Goal: Task Accomplishment & Management: Use online tool/utility

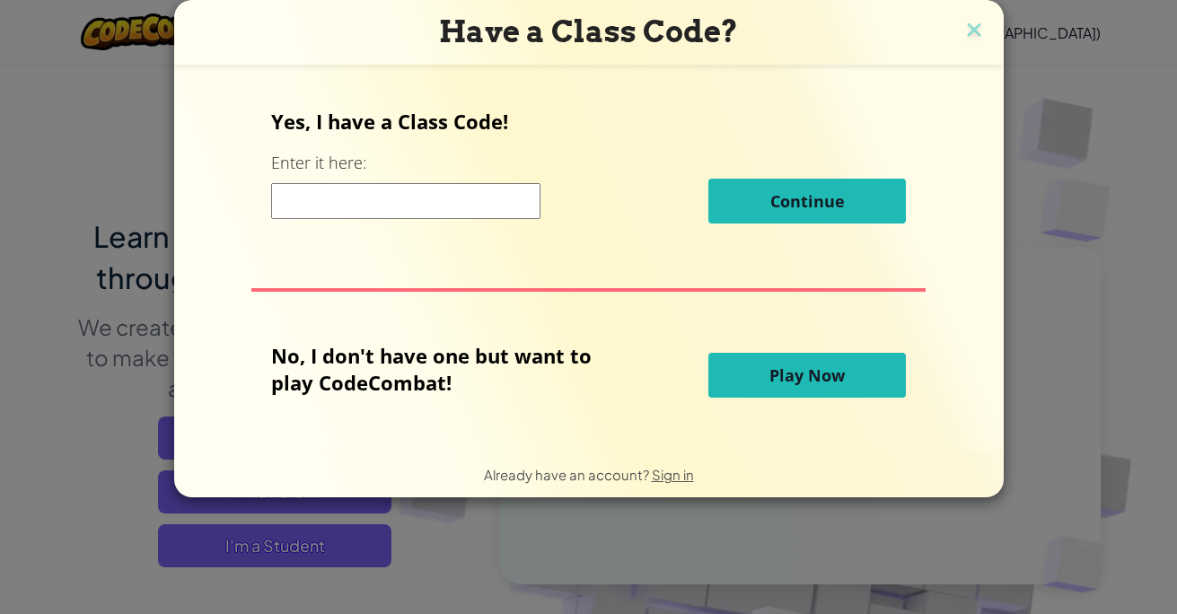
click at [761, 377] on button "Play Now" at bounding box center [807, 375] width 198 height 45
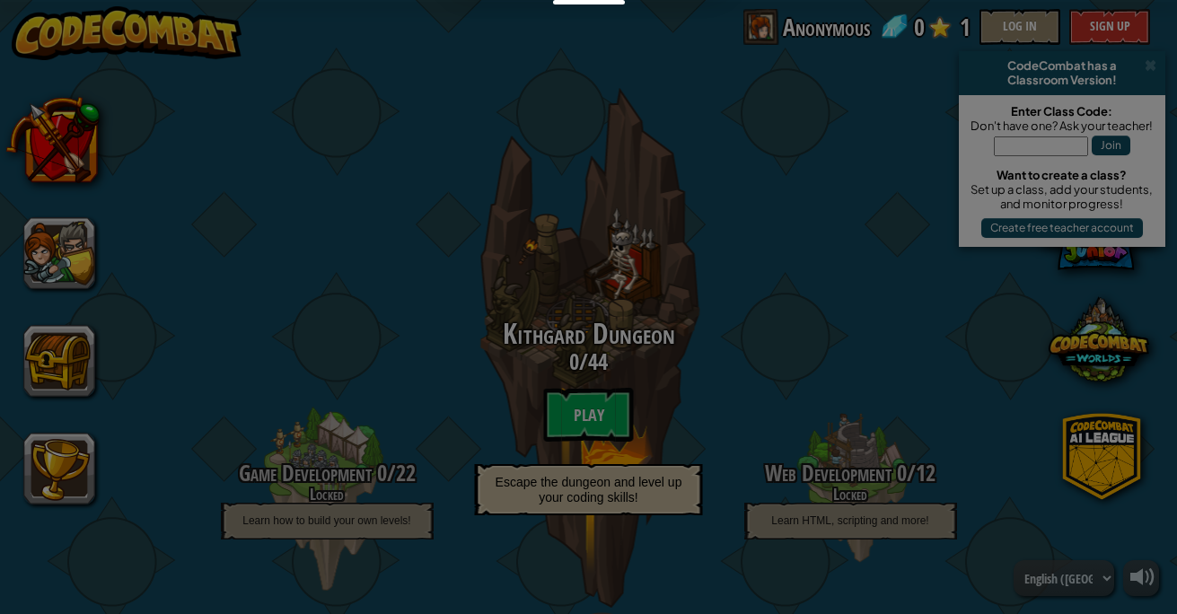
click at [594, 426] on div at bounding box center [588, 307] width 1177 height 614
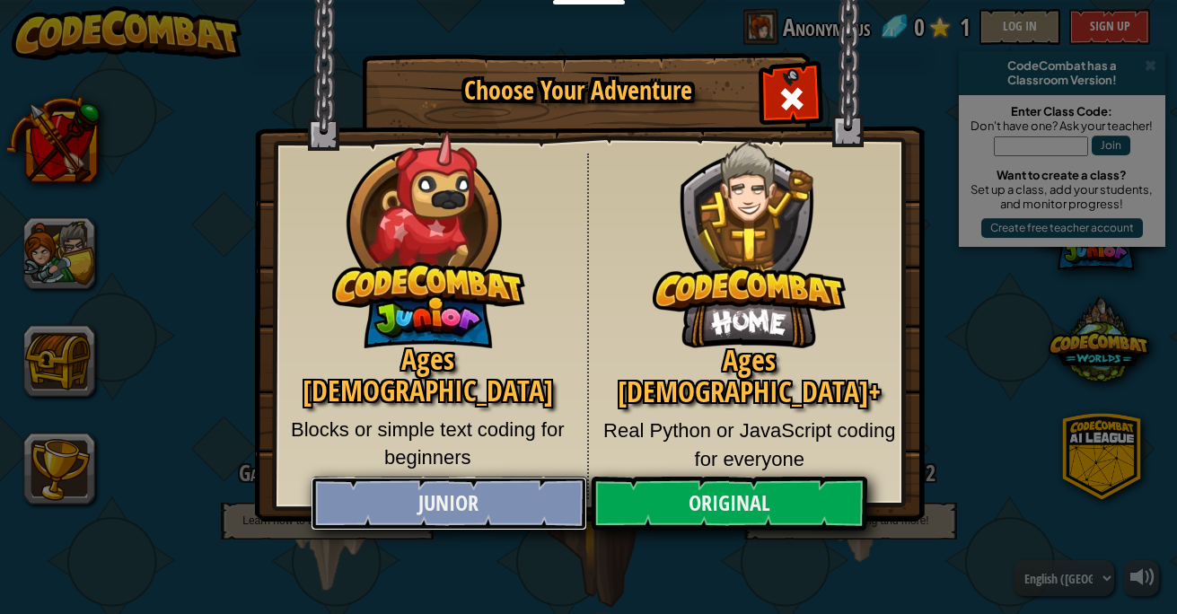
click at [479, 496] on link "Junior" at bounding box center [449, 504] width 277 height 54
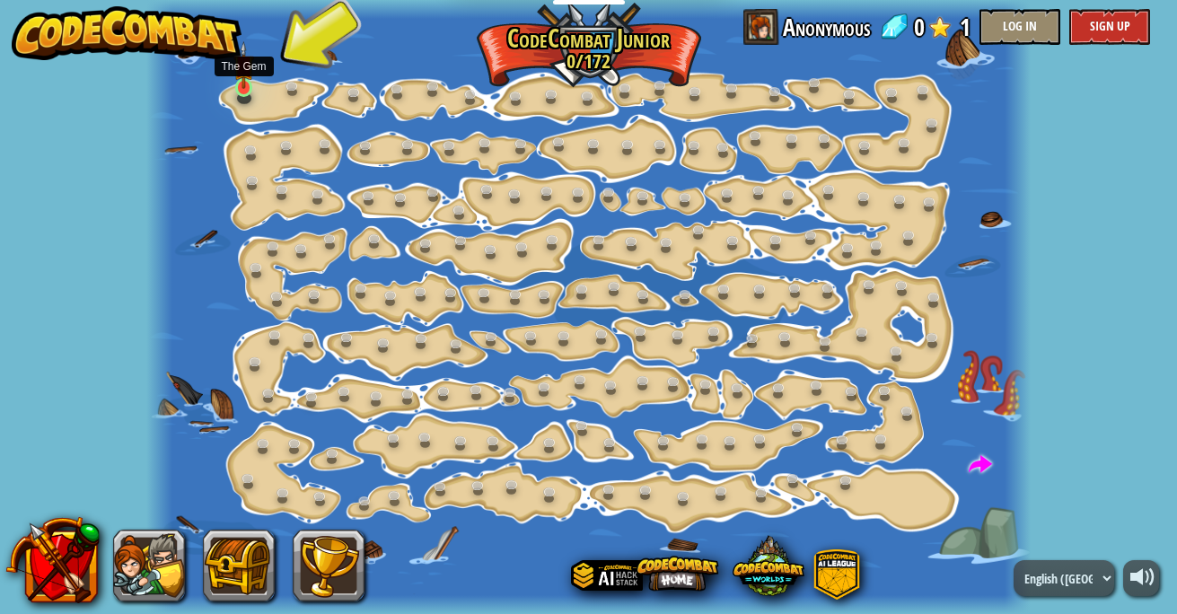
click at [248, 86] on img at bounding box center [243, 65] width 21 height 48
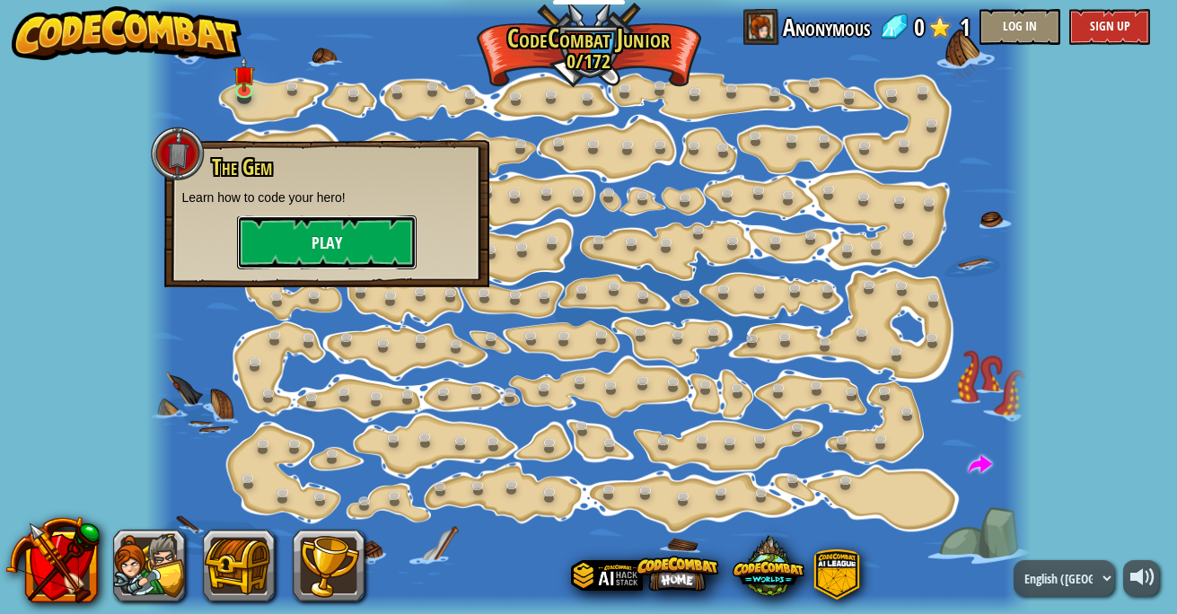
click at [313, 241] on button "Play" at bounding box center [327, 242] width 180 height 54
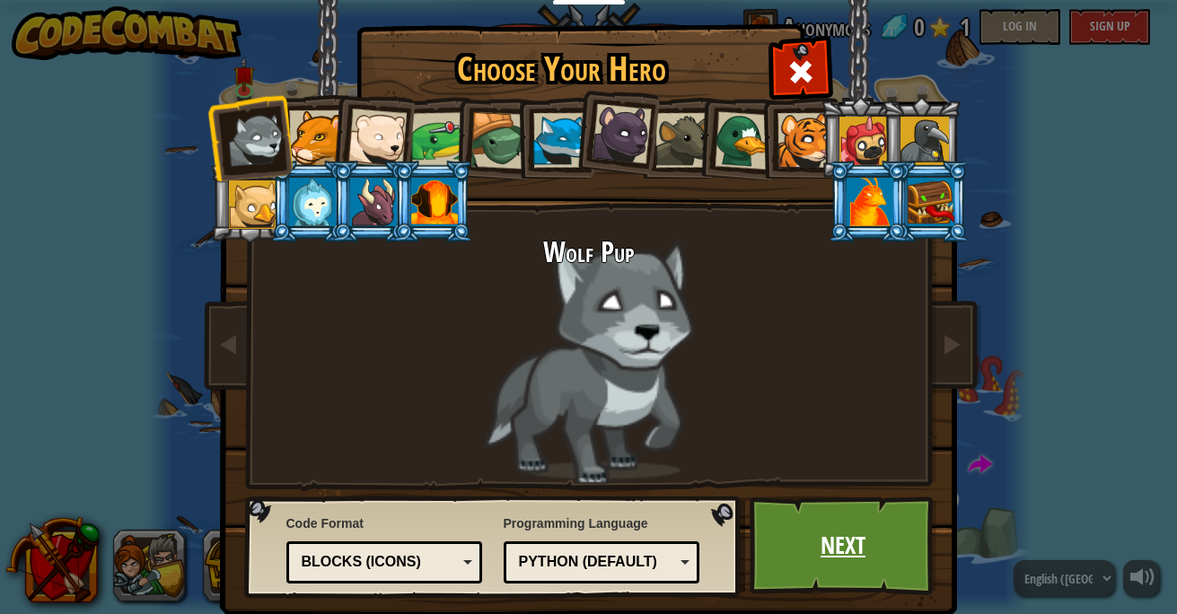
click at [824, 541] on link "Next" at bounding box center [844, 545] width 188 height 99
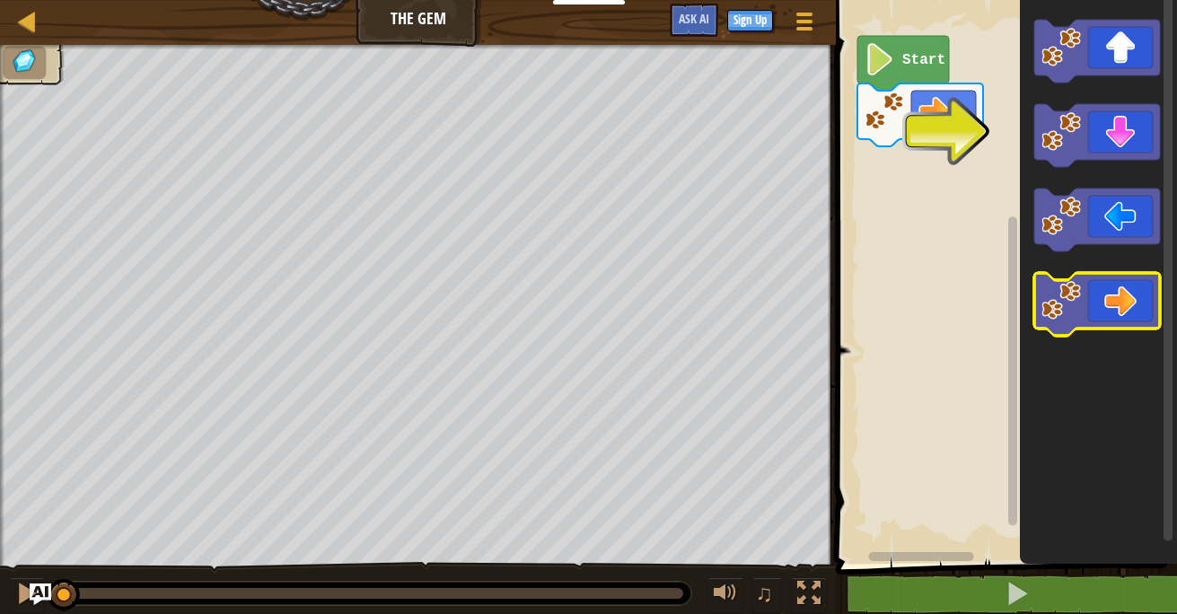
click at [1129, 294] on icon "Blockly Workspace" at bounding box center [1097, 304] width 126 height 63
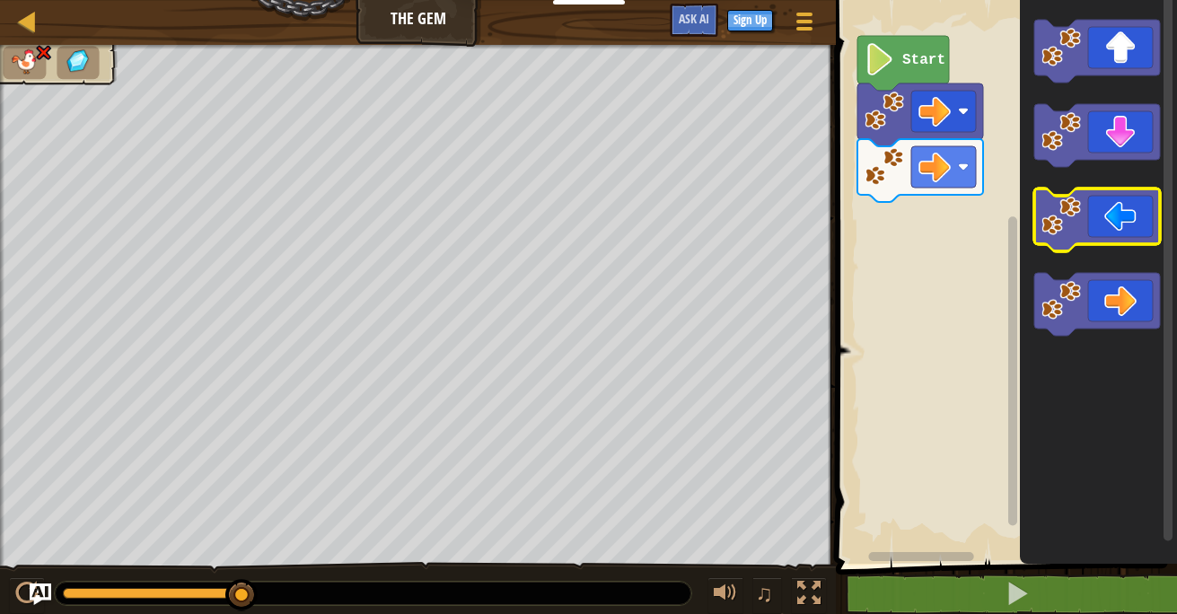
click at [1124, 215] on icon "Blockly Workspace" at bounding box center [1097, 220] width 126 height 63
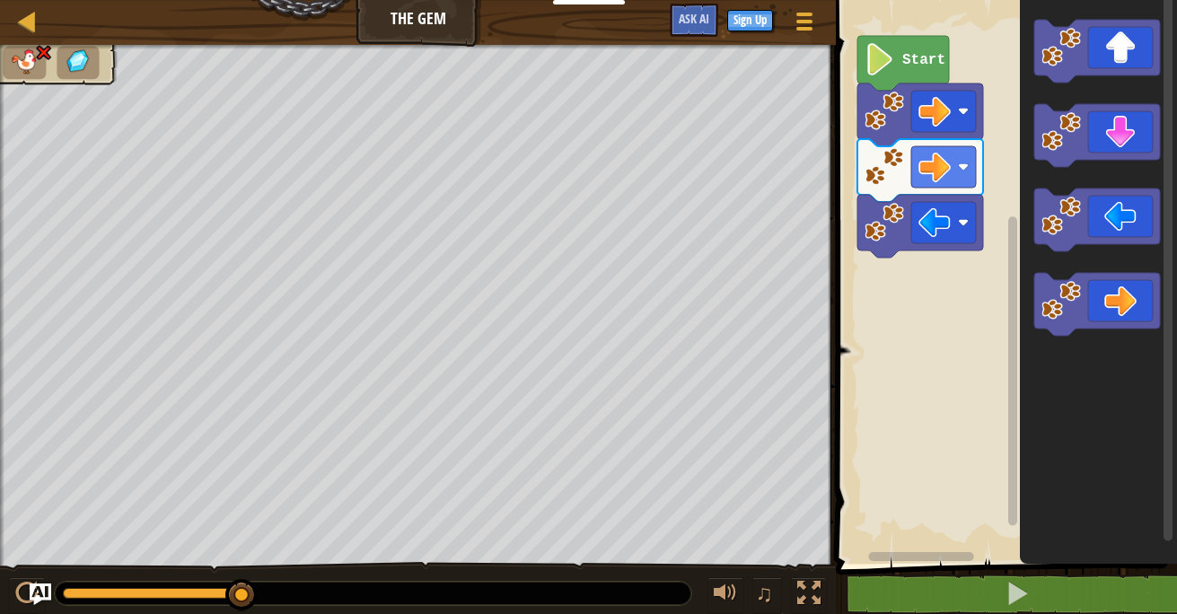
click at [906, 65] on text "Start" at bounding box center [923, 60] width 43 height 16
click at [906, 64] on text "Start" at bounding box center [923, 60] width 43 height 16
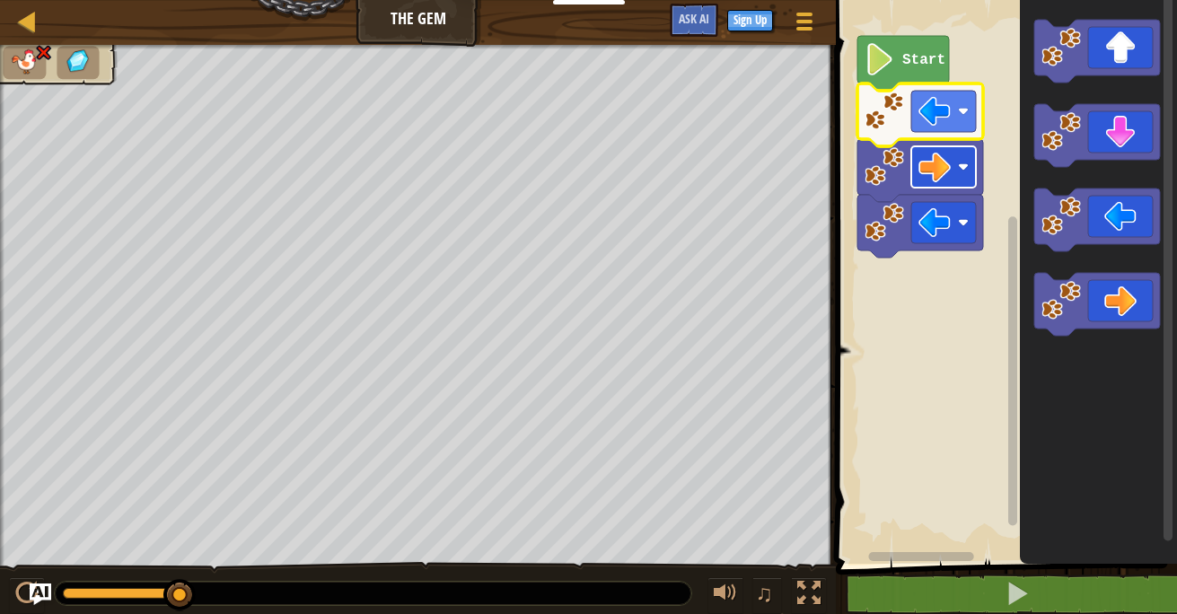
click at [940, 171] on image "Blockly Workspace" at bounding box center [934, 167] width 32 height 32
click at [948, 172] on image "Blockly Workspace" at bounding box center [934, 167] width 32 height 32
click at [931, 188] on rect "Blockly Workspace" at bounding box center [943, 166] width 65 height 41
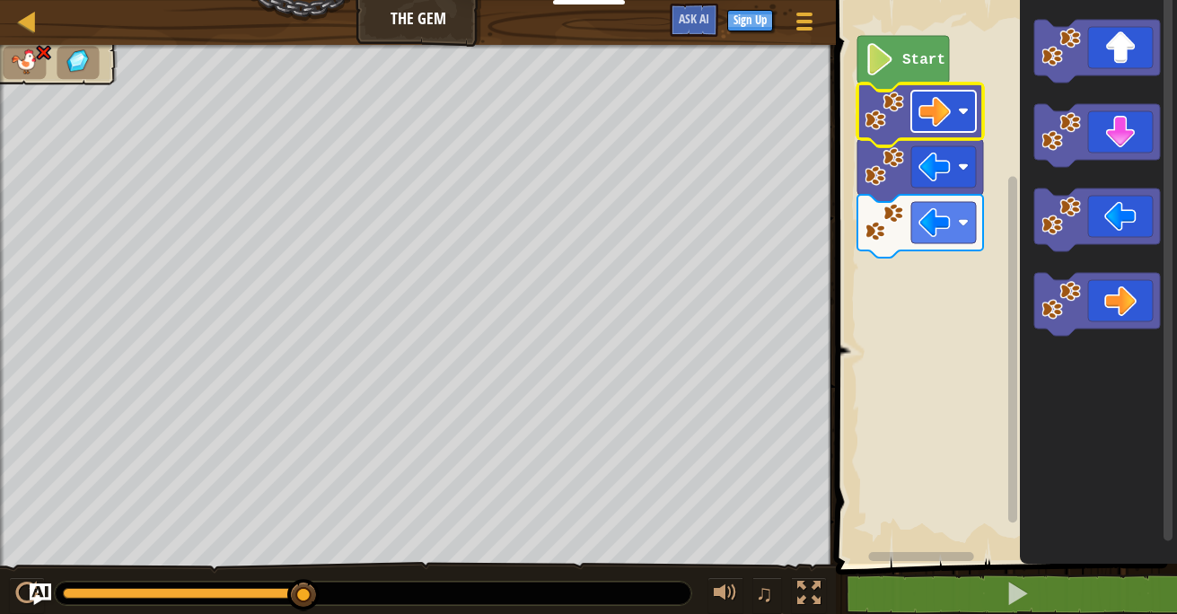
click at [950, 120] on image "Blockly Workspace" at bounding box center [934, 111] width 32 height 32
click at [924, 121] on image "Blockly Workspace" at bounding box center [934, 111] width 32 height 32
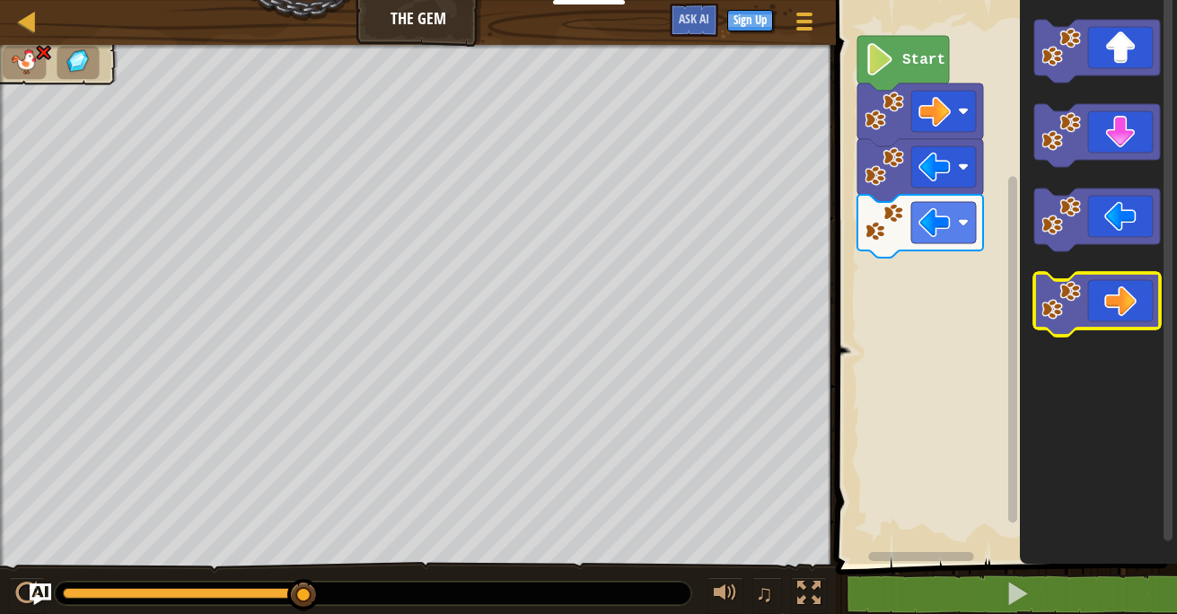
click at [1136, 309] on icon "Blockly Workspace" at bounding box center [1097, 304] width 126 height 63
click at [1114, 307] on icon "Blockly Workspace" at bounding box center [1097, 304] width 126 height 63
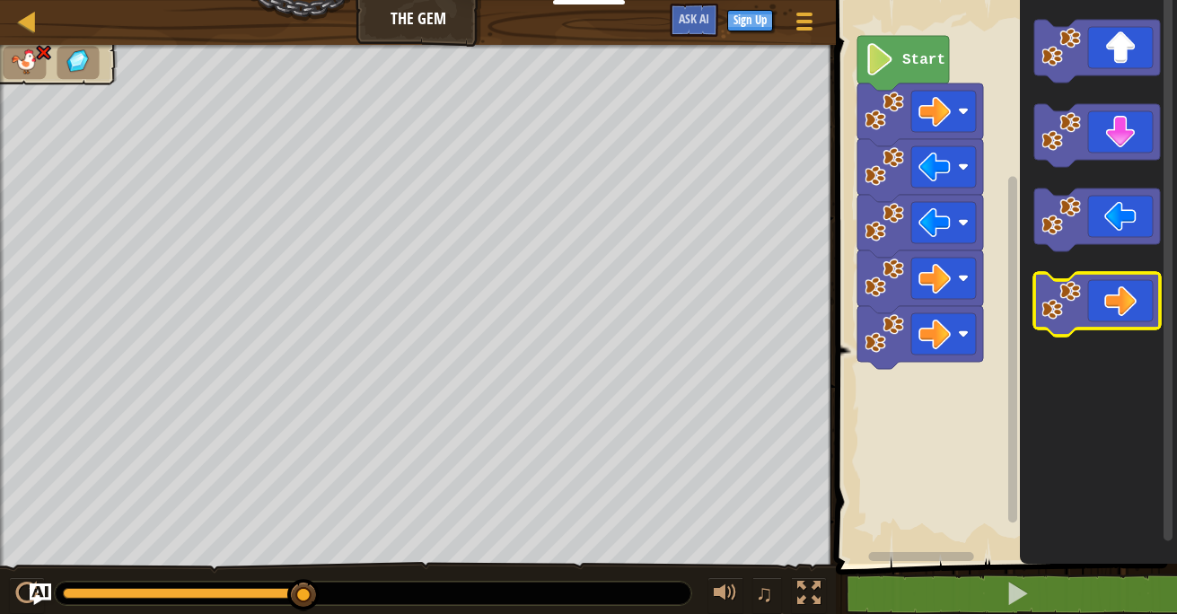
click at [1111, 312] on icon "Blockly Workspace" at bounding box center [1097, 304] width 126 height 63
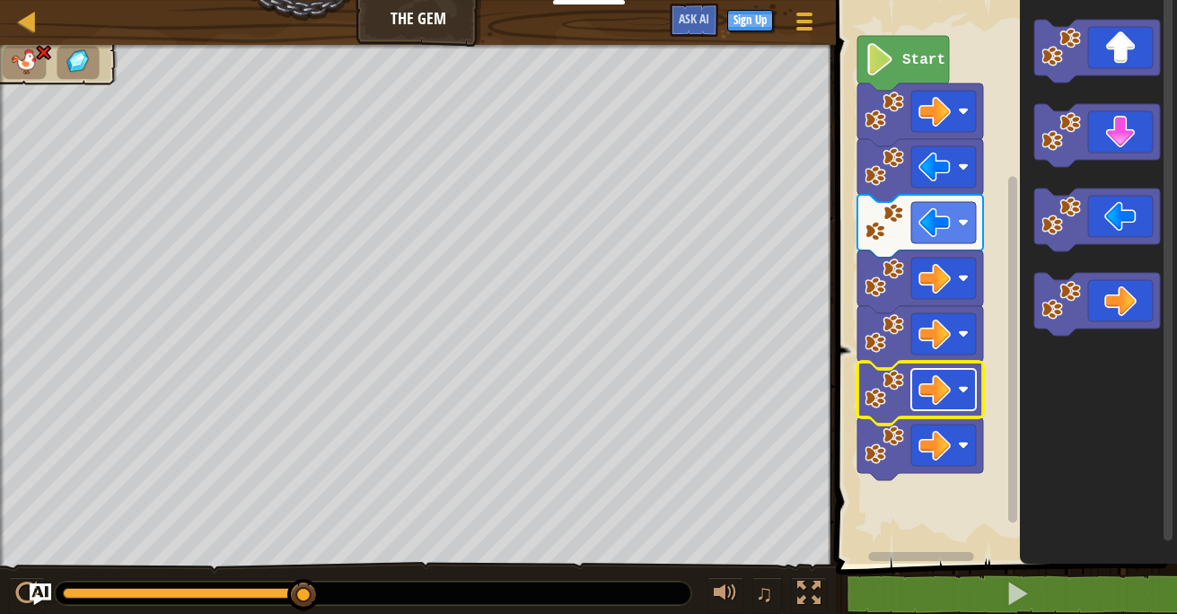
click at [955, 383] on rect "Blockly Workspace" at bounding box center [943, 389] width 65 height 41
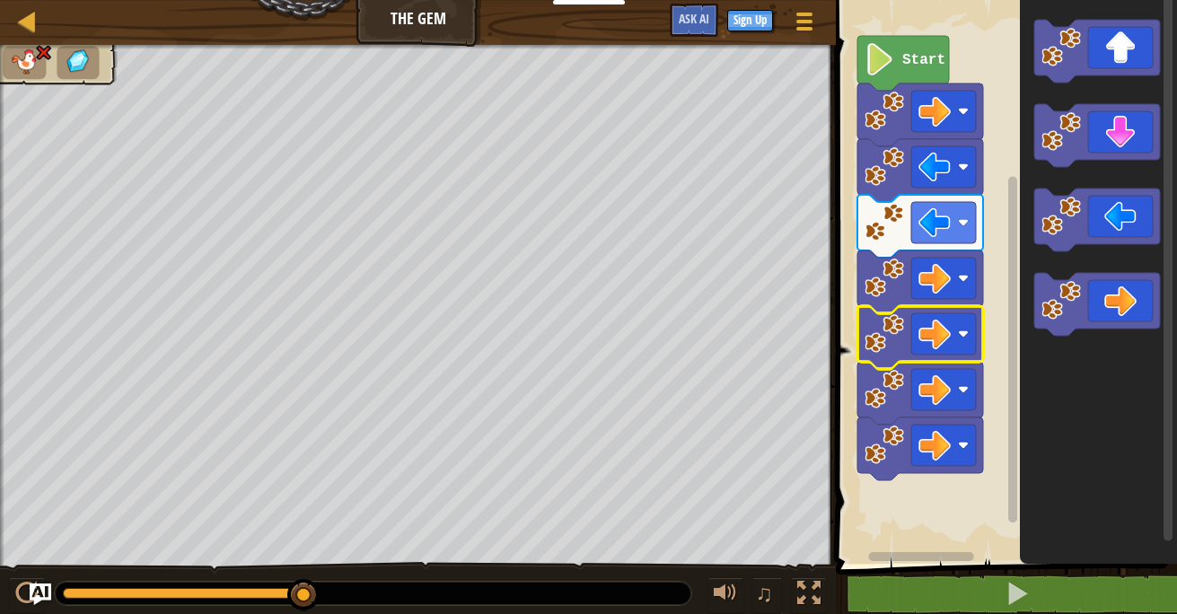
click at [958, 357] on icon "Blockly Workspace" at bounding box center [920, 337] width 126 height 63
click at [955, 350] on rect "Blockly Workspace" at bounding box center [943, 333] width 65 height 41
click at [959, 427] on rect "Blockly Workspace" at bounding box center [943, 445] width 65 height 41
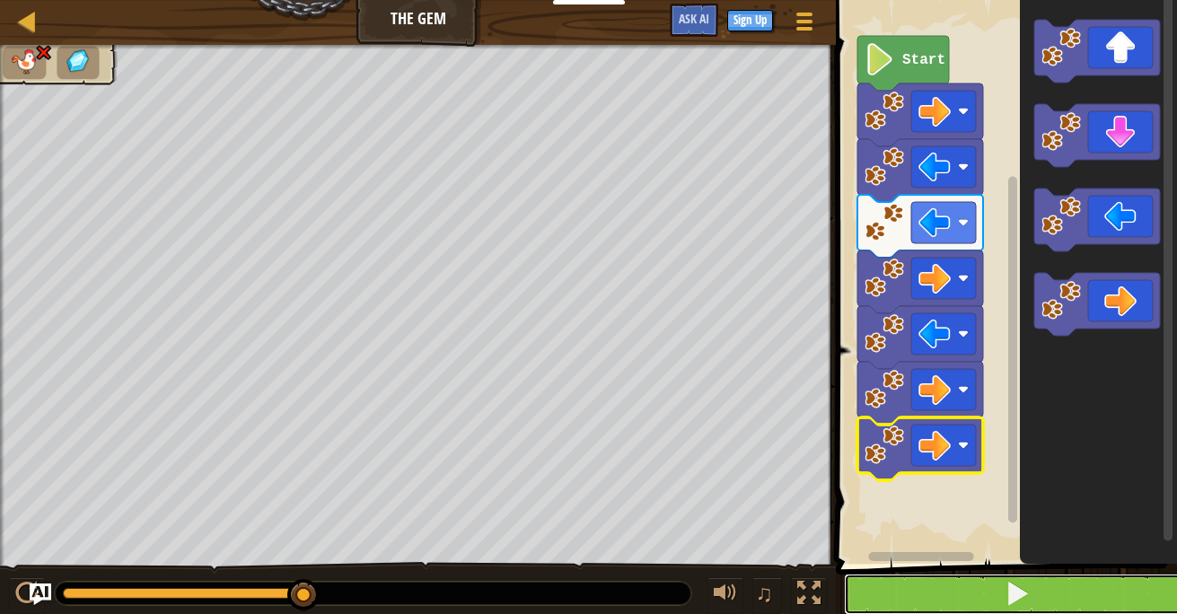
click at [1079, 599] on button at bounding box center [1017, 594] width 347 height 41
click at [1070, 588] on button at bounding box center [1017, 594] width 347 height 41
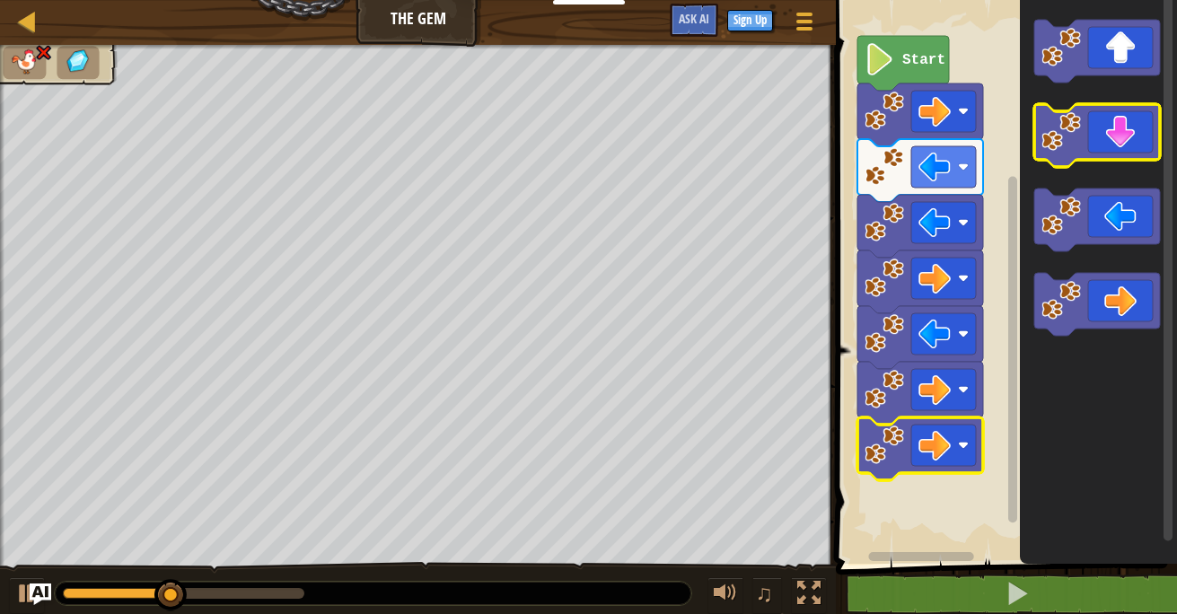
click at [1102, 132] on icon "Blockly Workspace" at bounding box center [1097, 135] width 126 height 63
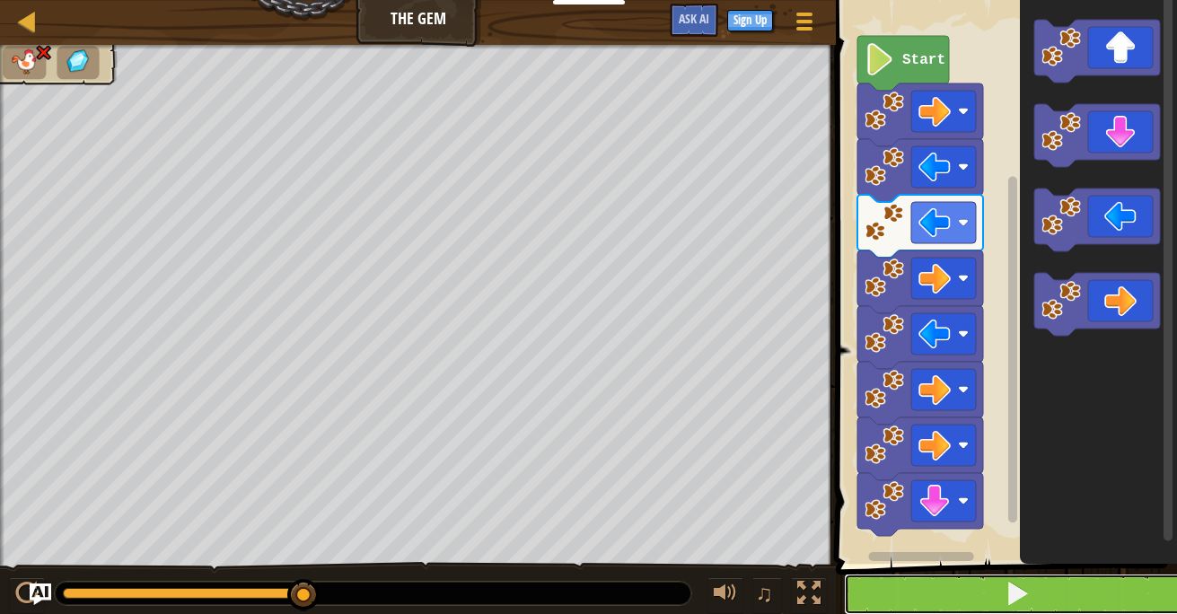
click at [1014, 585] on span at bounding box center [1017, 593] width 25 height 25
click at [950, 597] on button at bounding box center [1017, 594] width 347 height 41
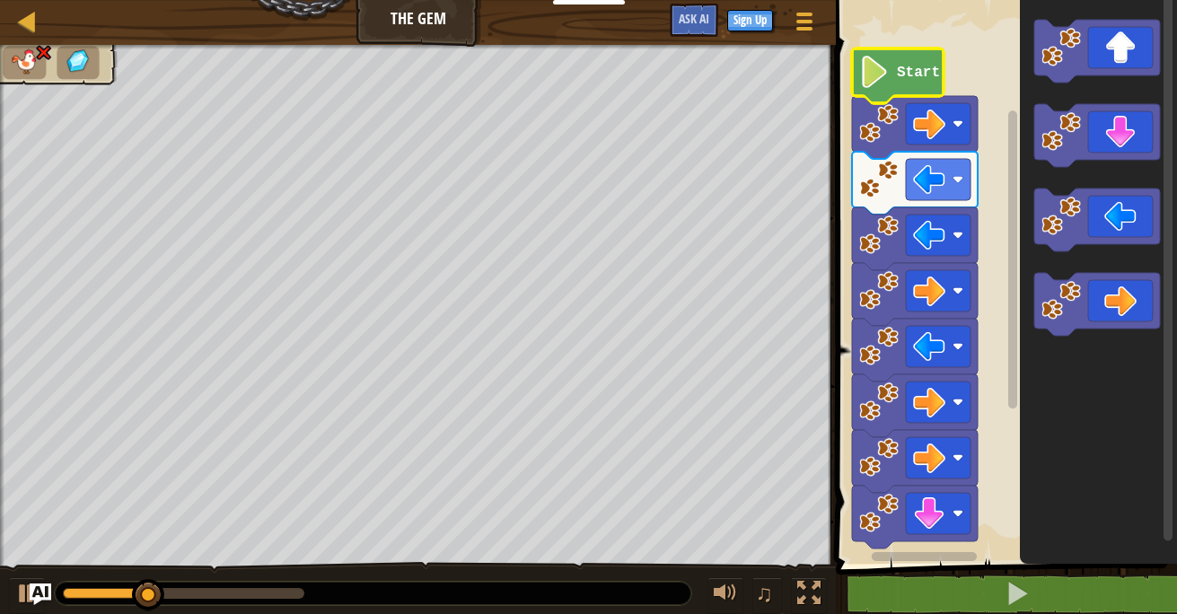
click at [882, 90] on icon "Blockly Workspace" at bounding box center [898, 75] width 92 height 55
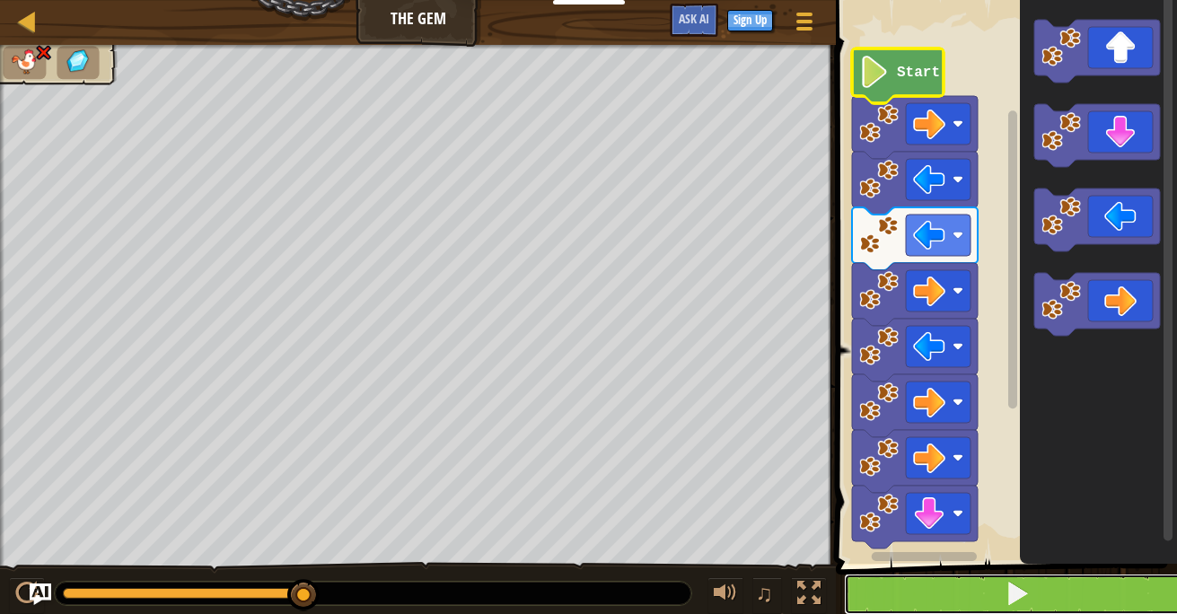
click at [1135, 588] on button at bounding box center [1017, 594] width 347 height 41
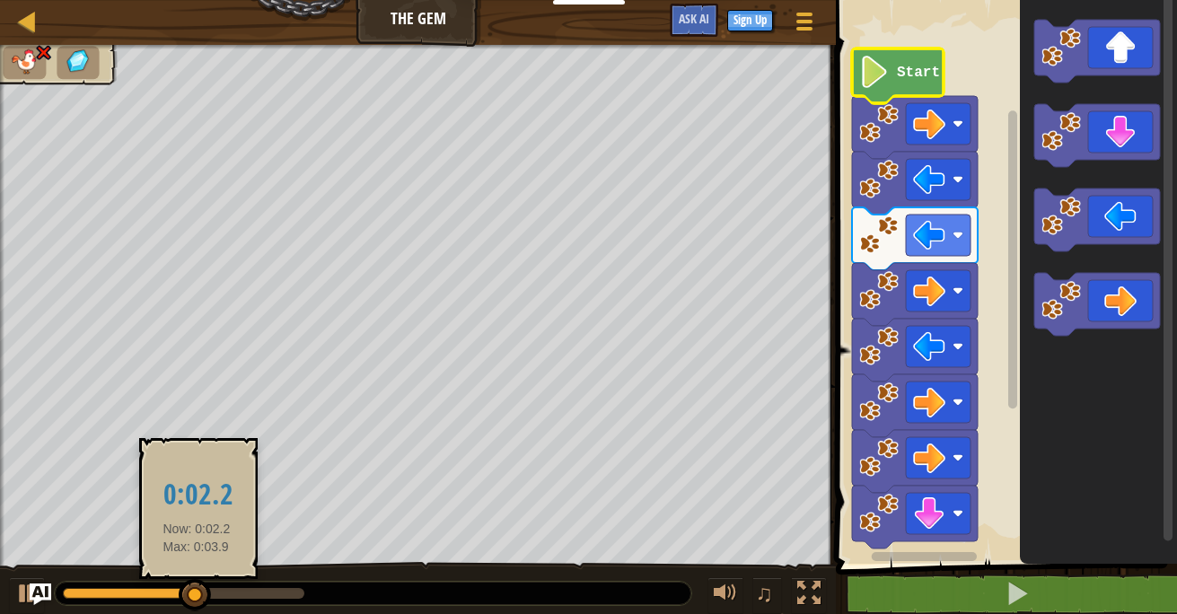
drag, startPoint x: 191, startPoint y: 566, endPoint x: 198, endPoint y: 585, distance: 20.2
click at [198, 585] on div "♫" at bounding box center [418, 589] width 836 height 54
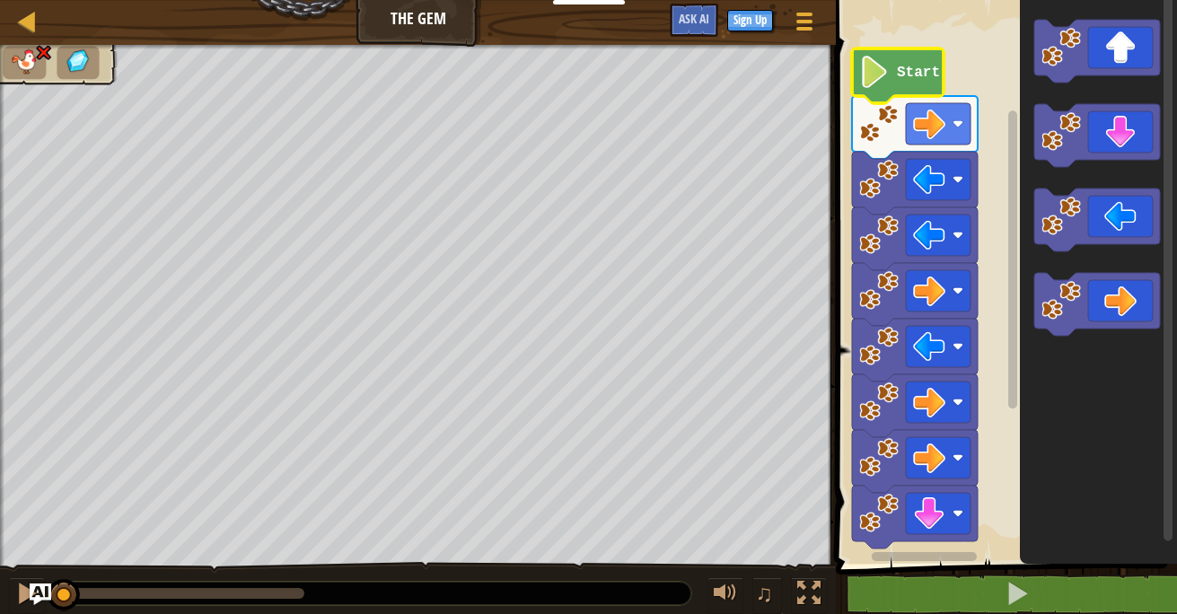
click at [38, 423] on div "♫ Wolf Pup" at bounding box center [588, 330] width 1177 height 571
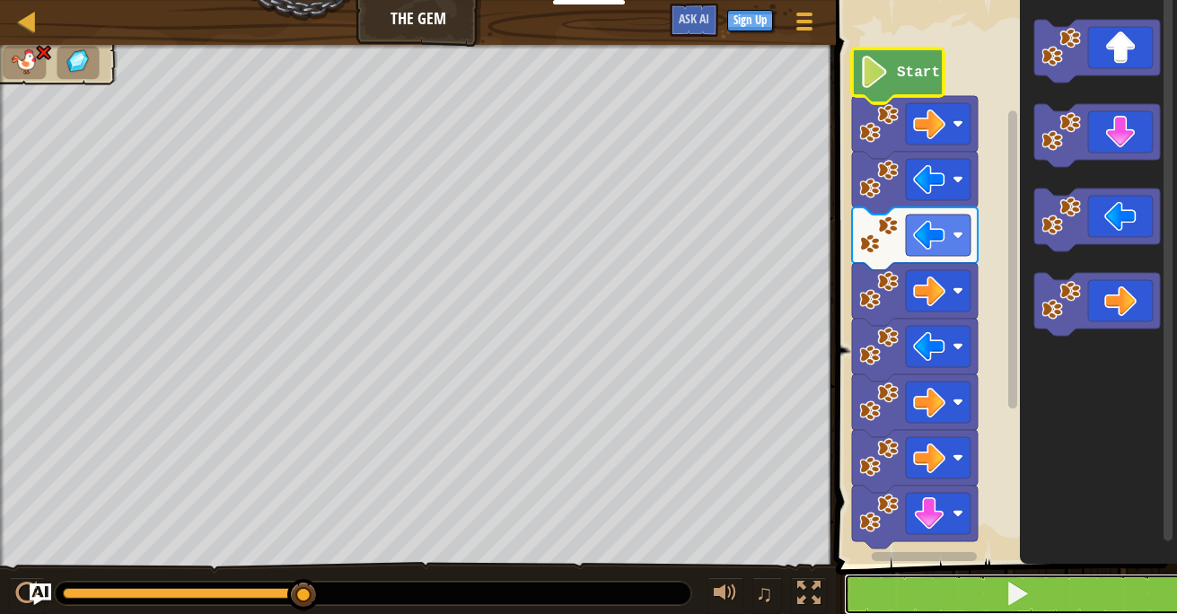
click at [939, 592] on button at bounding box center [1017, 594] width 347 height 41
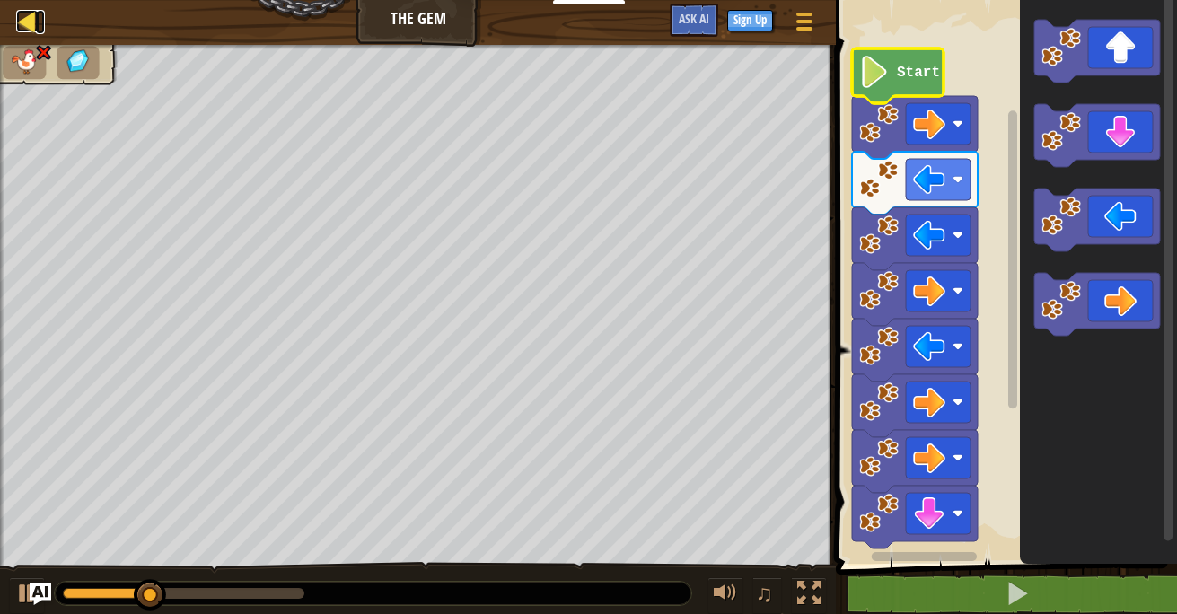
click at [28, 20] on div at bounding box center [27, 21] width 22 height 22
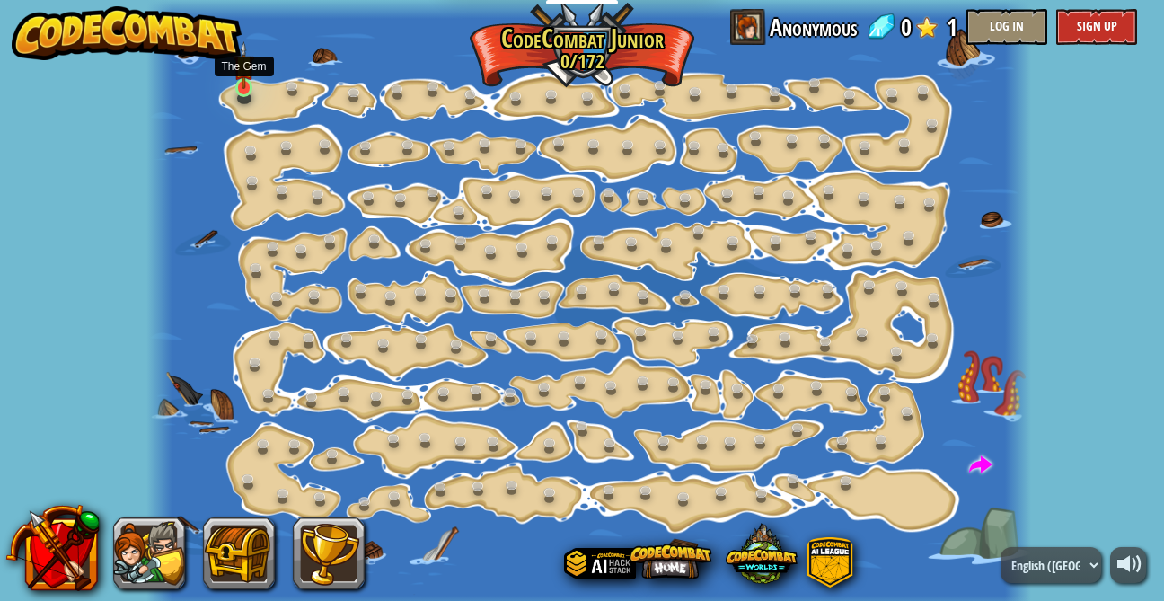
click at [245, 89] on img at bounding box center [243, 65] width 21 height 48
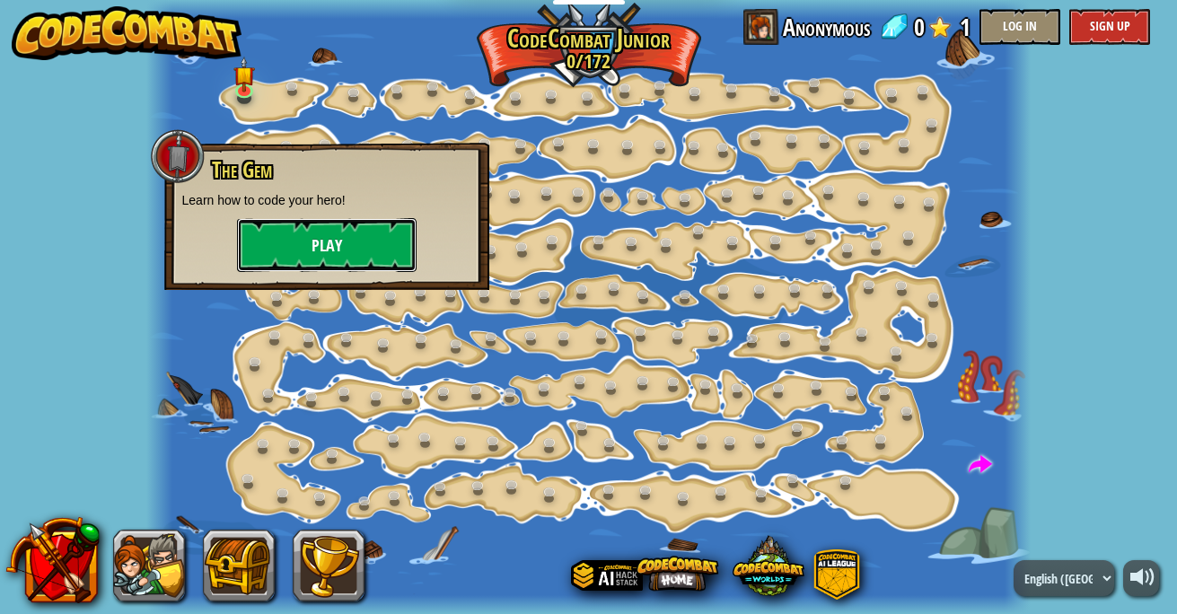
click at [333, 242] on button "Play" at bounding box center [327, 245] width 180 height 54
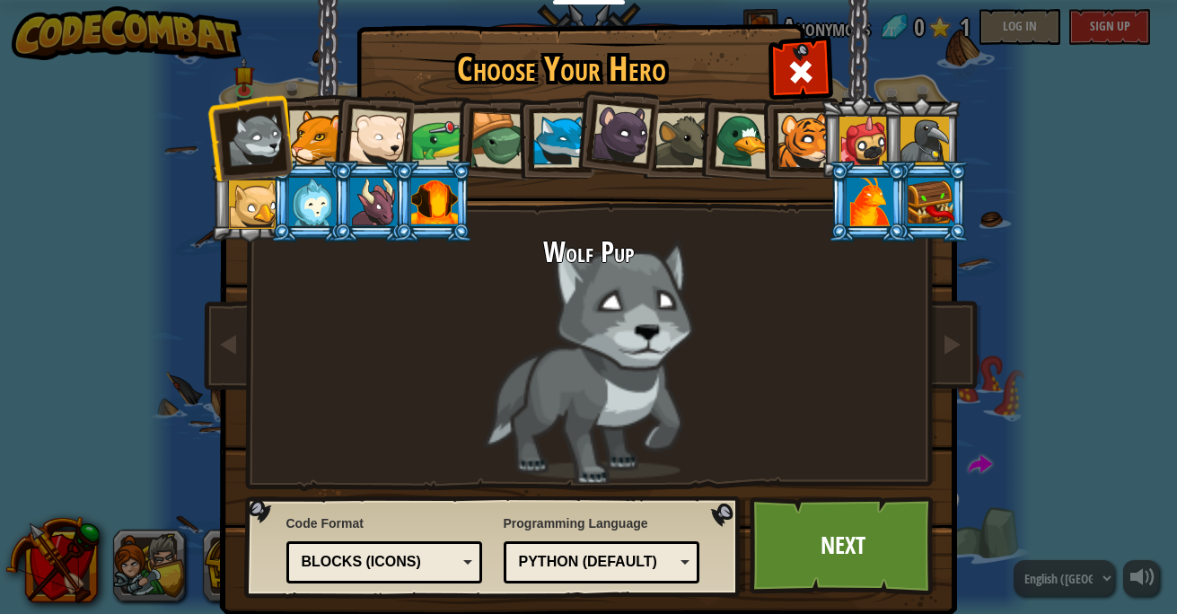
click at [801, 147] on div at bounding box center [804, 140] width 55 height 55
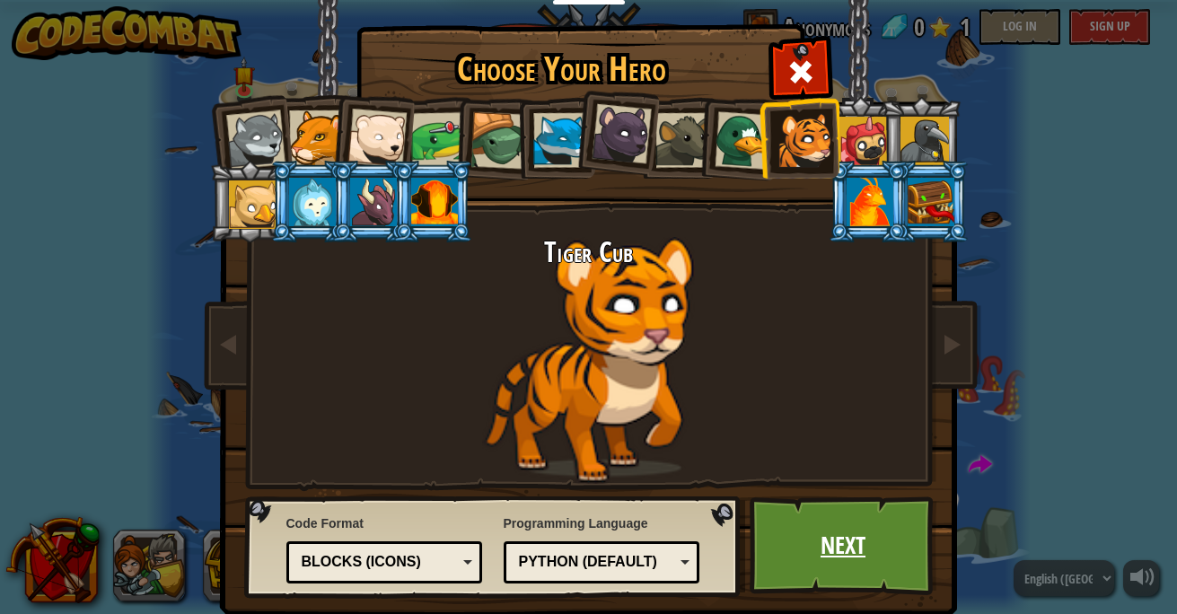
click at [849, 549] on link "Next" at bounding box center [844, 545] width 188 height 99
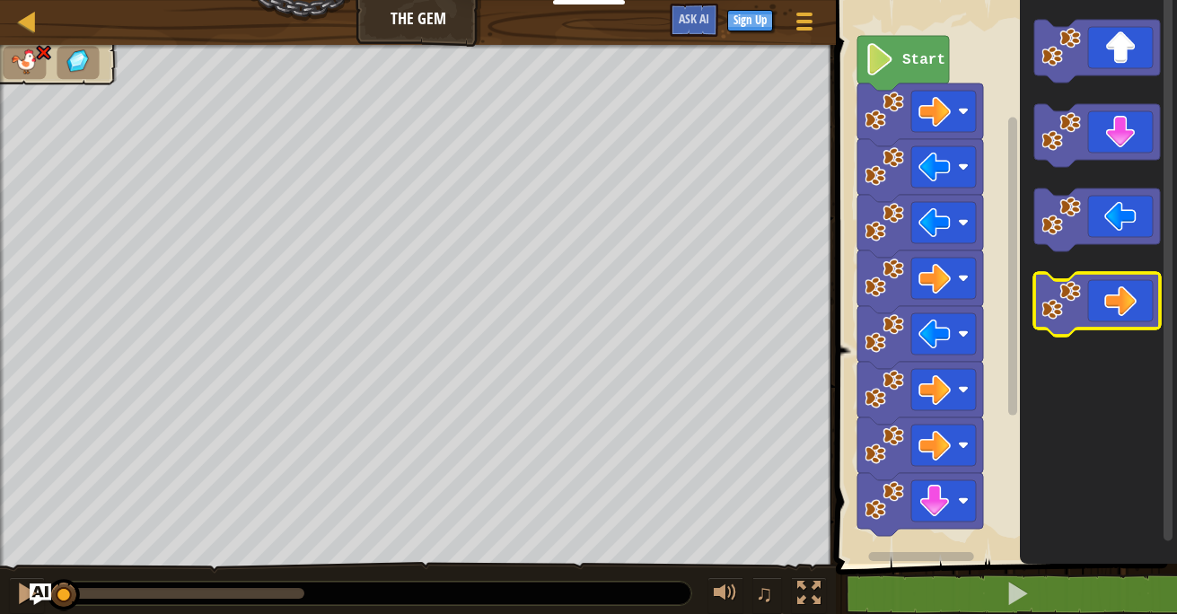
click at [1092, 310] on icon "Blockly Workspace" at bounding box center [1097, 304] width 126 height 63
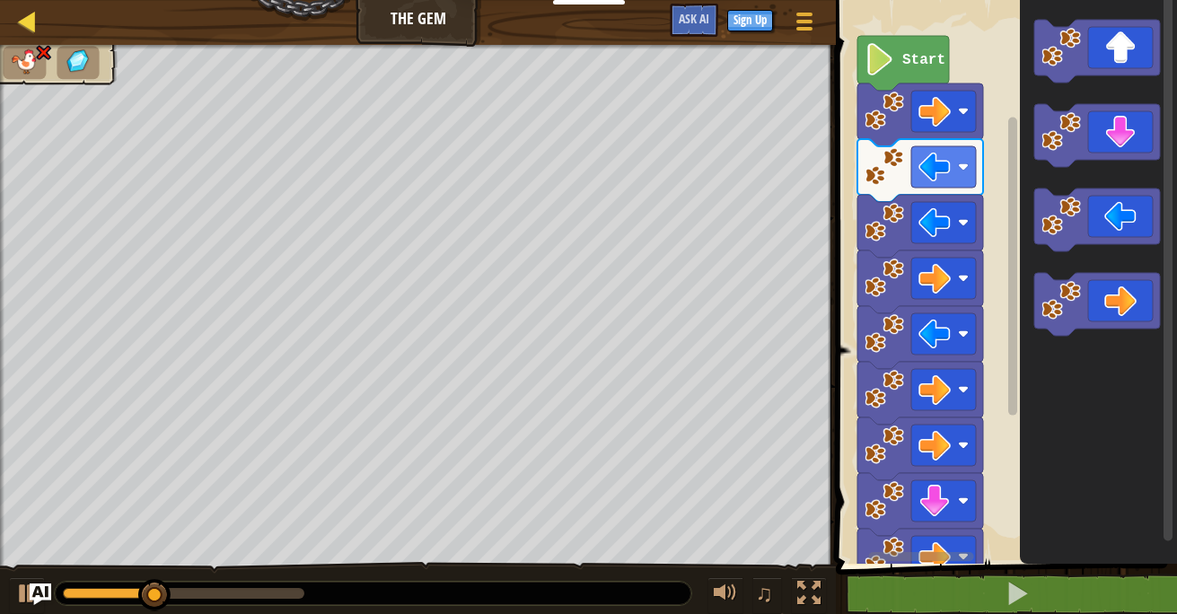
drag, startPoint x: 9, startPoint y: 6, endPoint x: 21, endPoint y: 12, distance: 12.9
click at [21, 12] on div "Map The Gem Game Menu Sign Up Ask AI" at bounding box center [418, 22] width 836 height 45
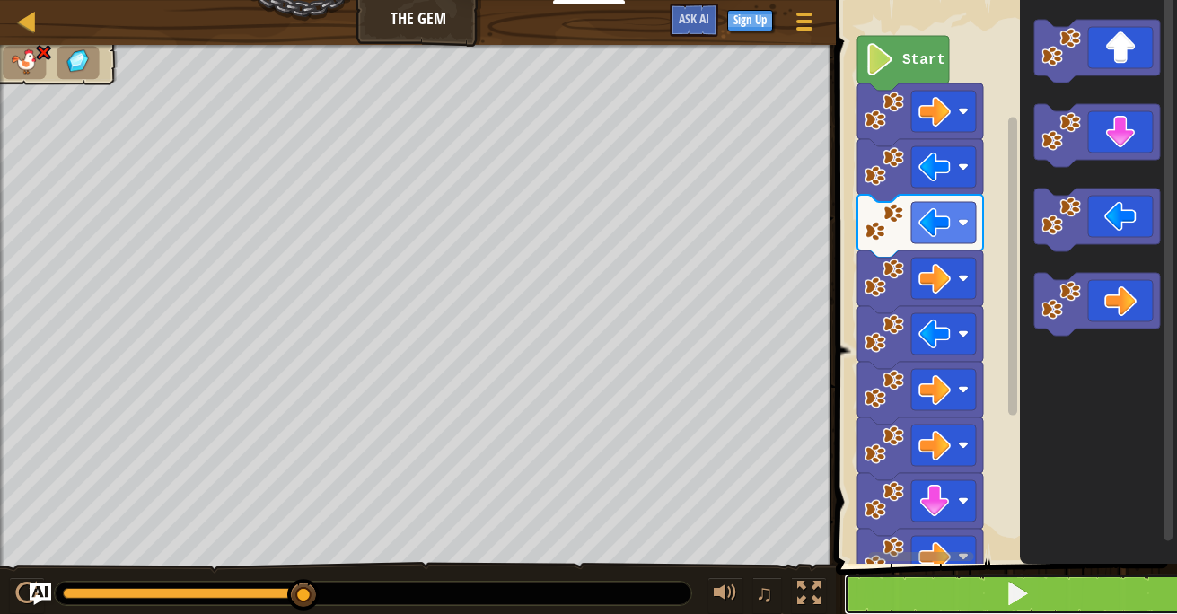
click at [954, 584] on button at bounding box center [1017, 594] width 347 height 41
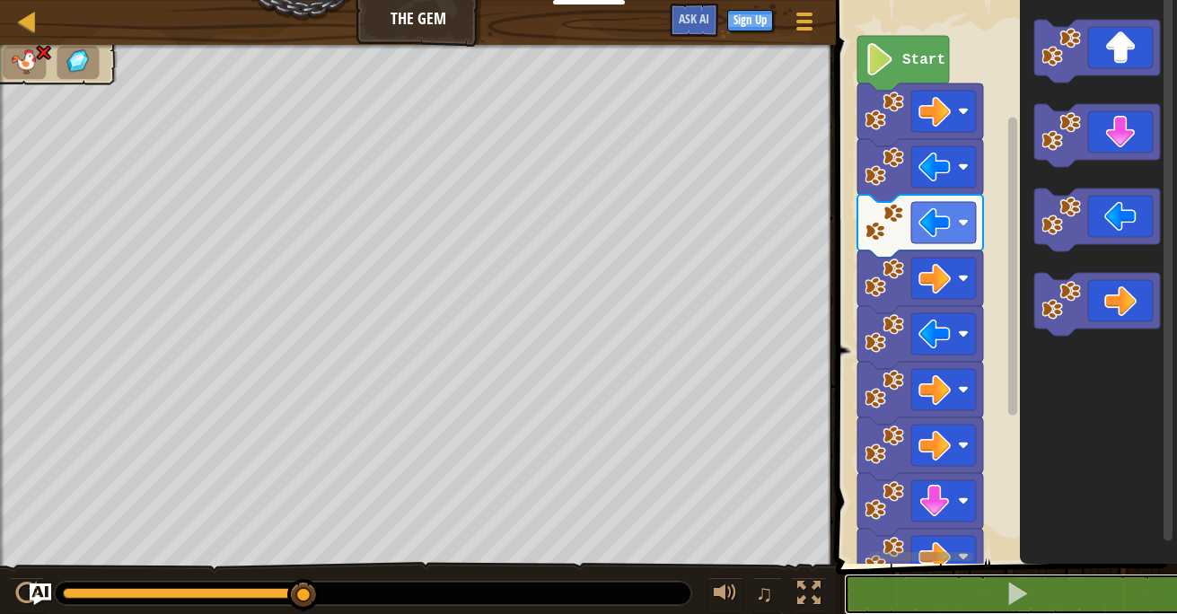
drag, startPoint x: 992, startPoint y: 590, endPoint x: 838, endPoint y: 530, distance: 165.7
click at [982, 587] on button at bounding box center [1017, 594] width 347 height 41
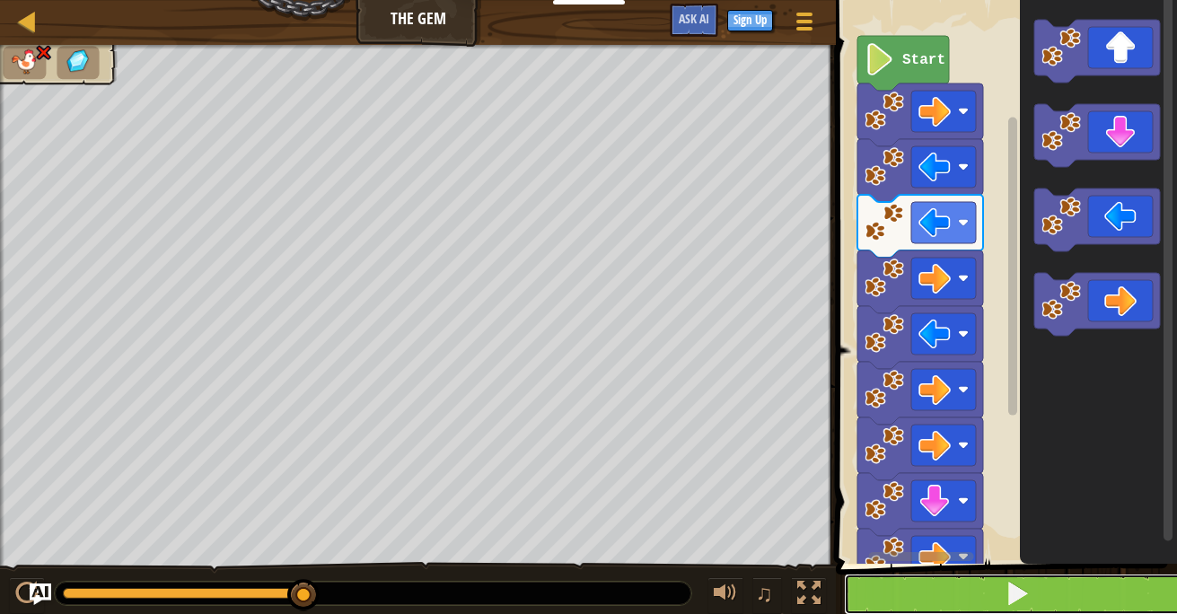
click at [1011, 584] on span at bounding box center [1017, 593] width 25 height 25
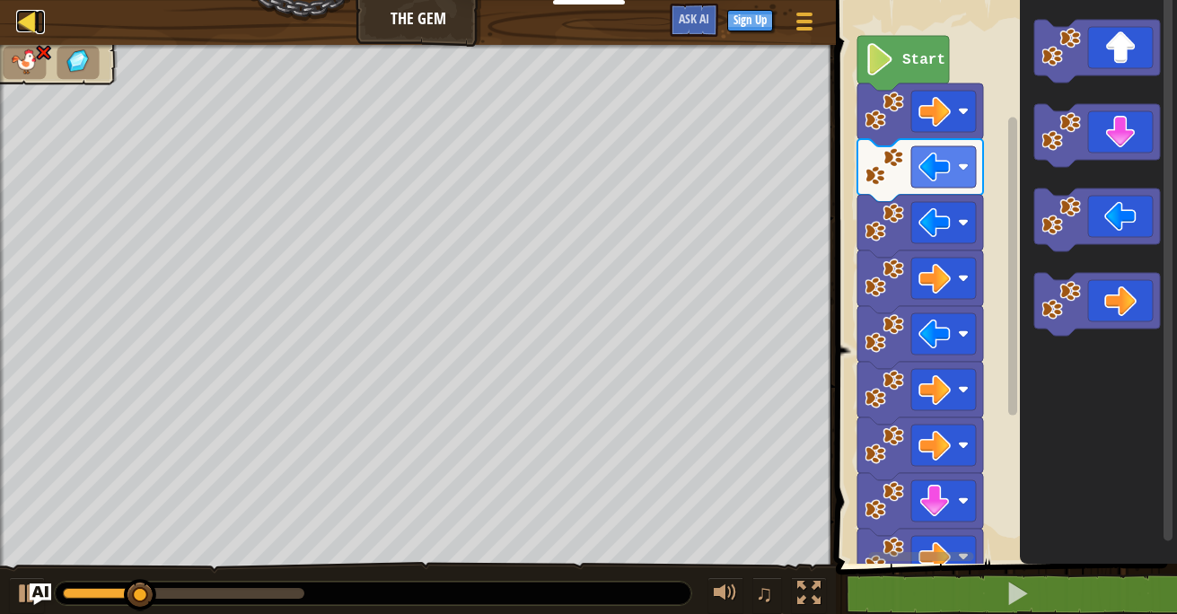
click at [21, 21] on div at bounding box center [27, 21] width 22 height 22
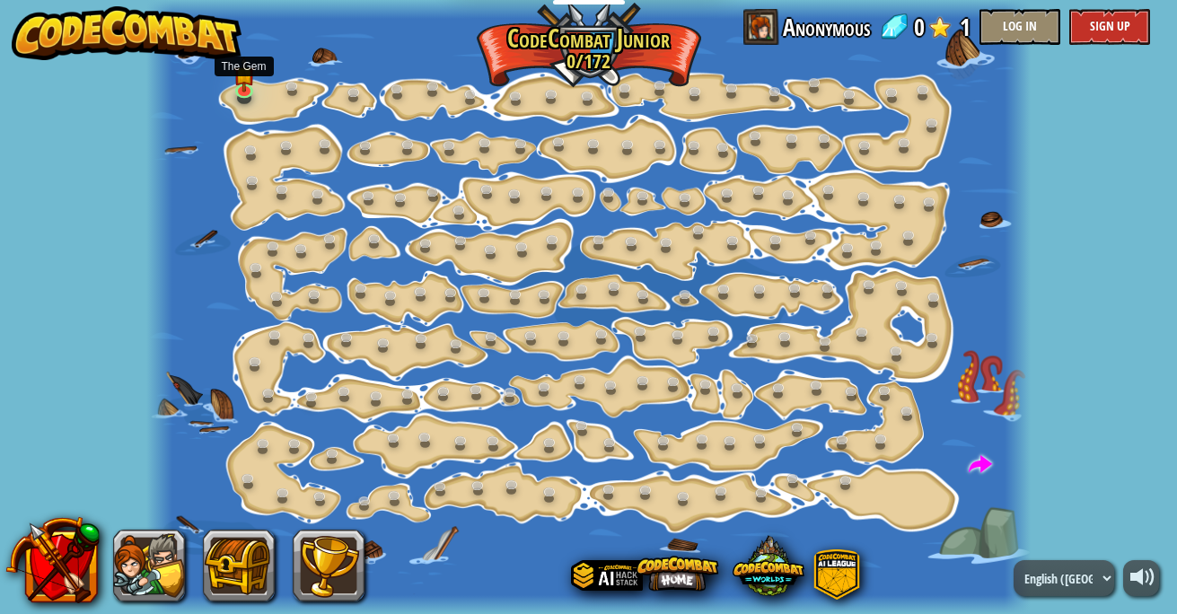
click at [239, 89] on img at bounding box center [243, 75] width 21 height 36
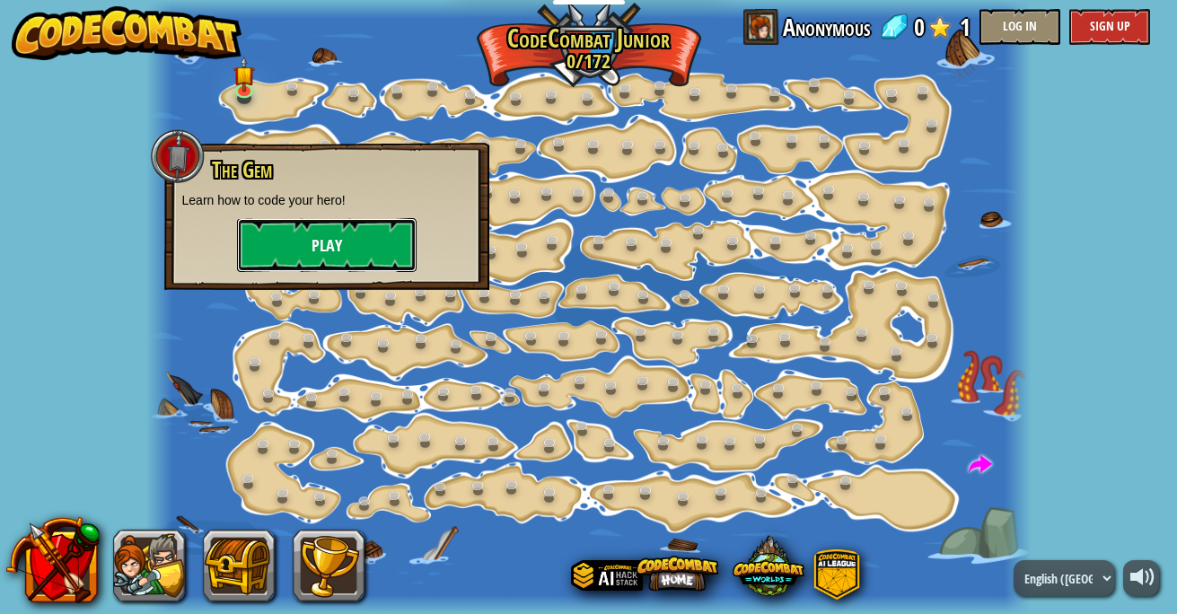
click at [333, 244] on button "Play" at bounding box center [327, 245] width 180 height 54
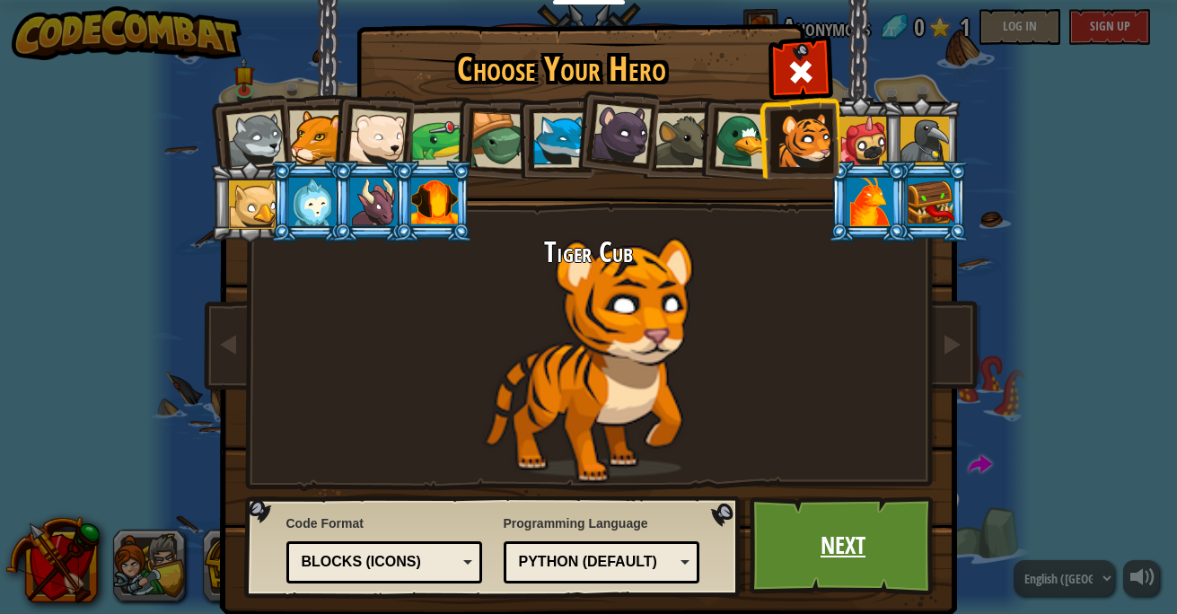
click at [805, 559] on link "Next" at bounding box center [844, 545] width 188 height 99
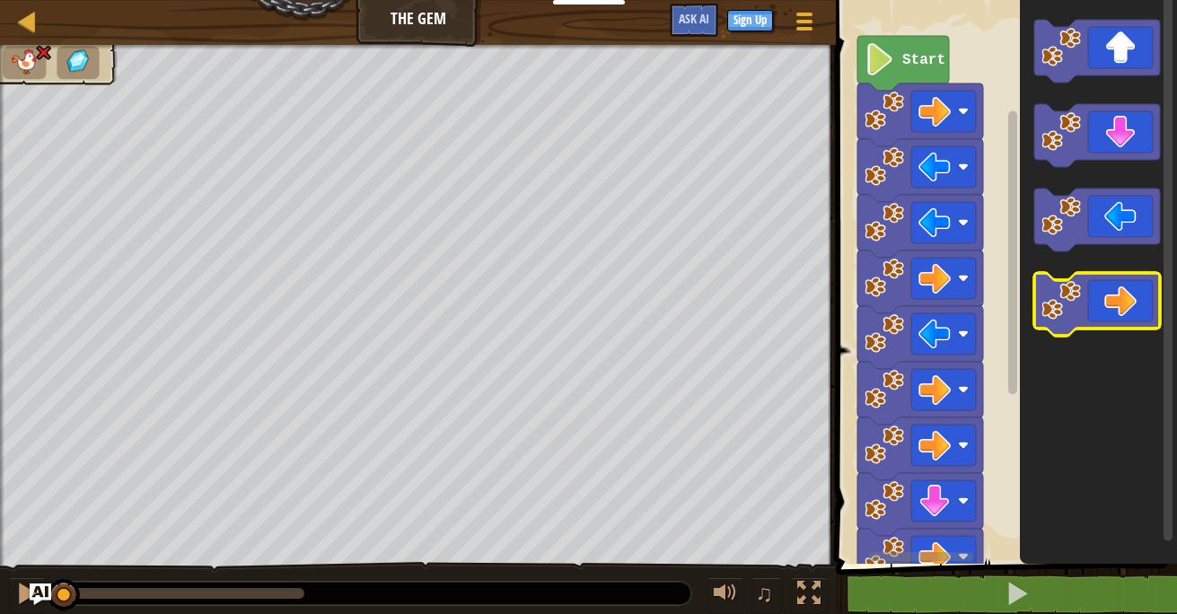
click at [1107, 290] on icon "Blockly Workspace" at bounding box center [1097, 304] width 126 height 63
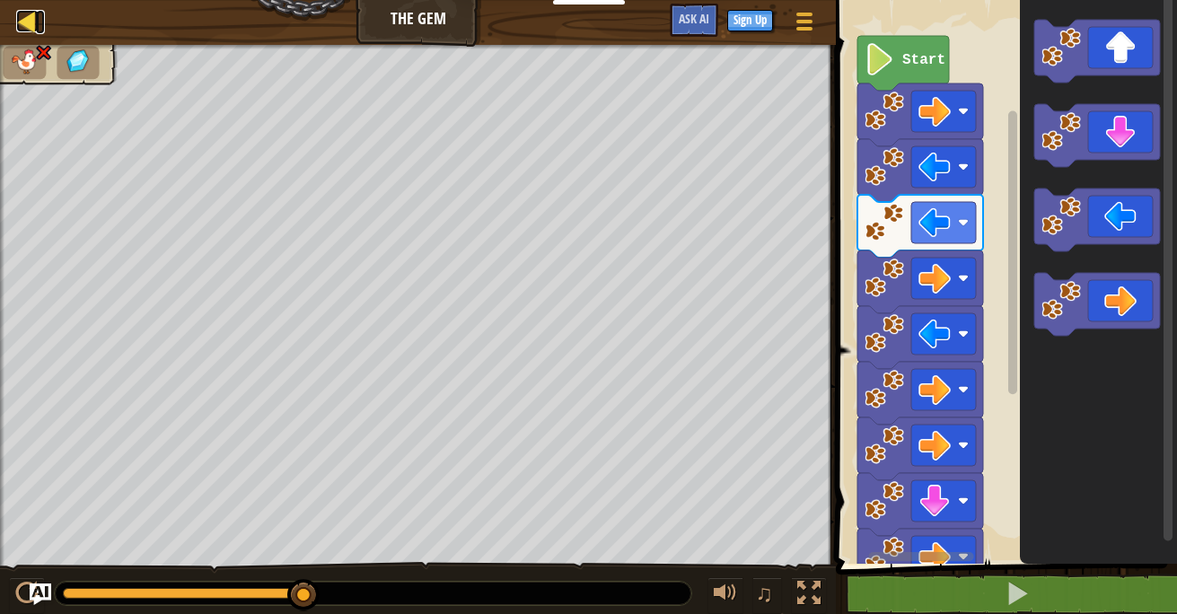
click at [24, 17] on div at bounding box center [27, 21] width 22 height 22
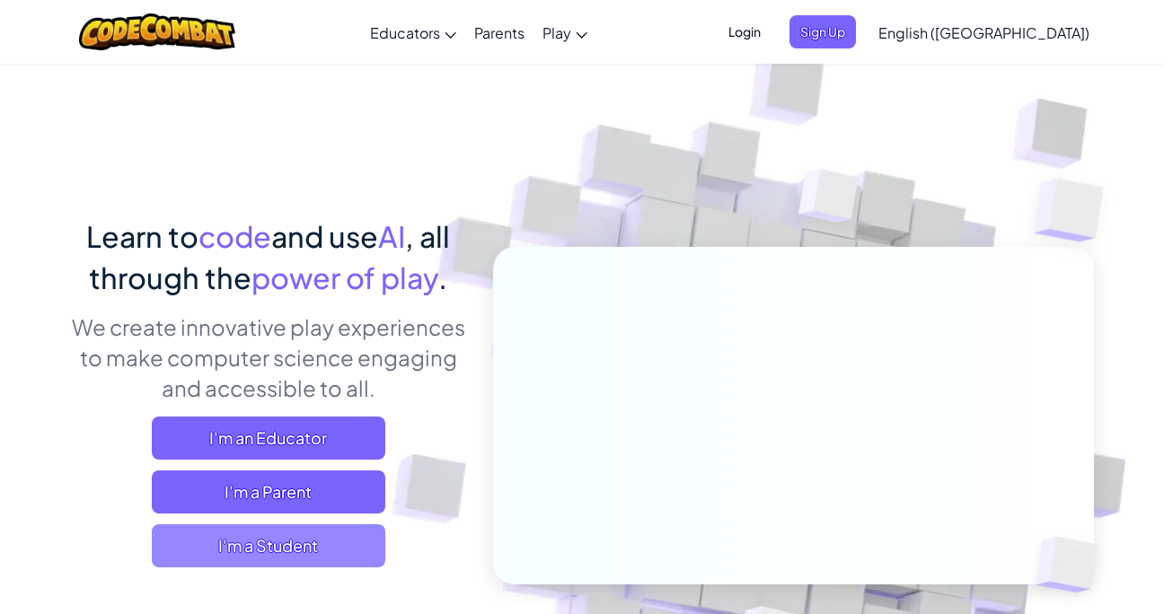
click at [281, 544] on span "I'm a Student" at bounding box center [268, 545] width 233 height 43
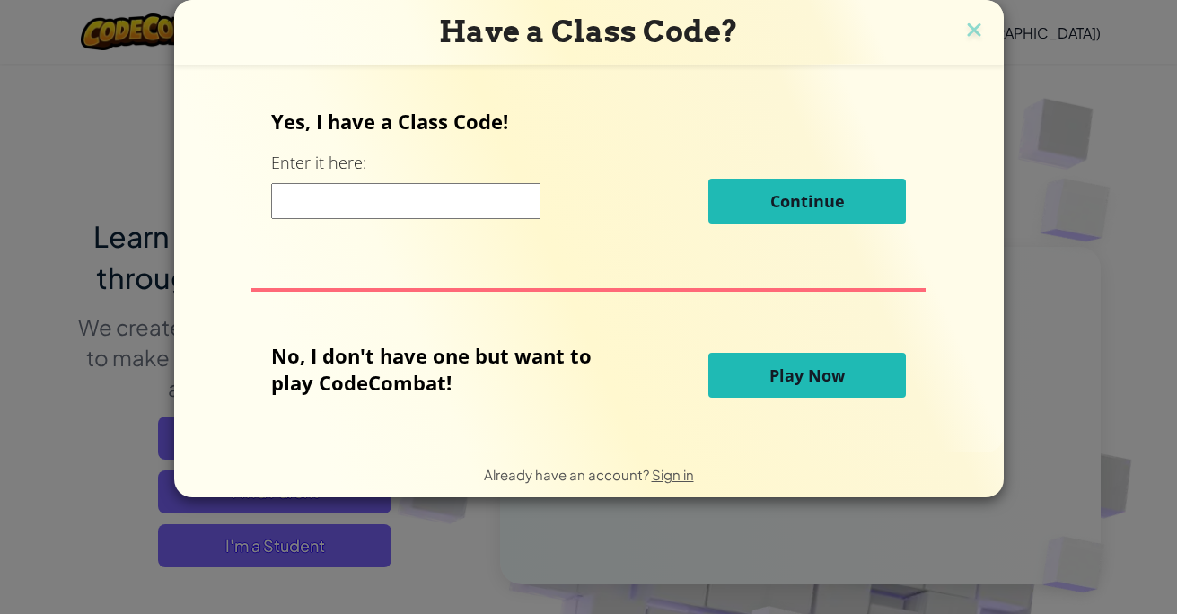
click at [787, 374] on span "Play Now" at bounding box center [806, 375] width 75 height 22
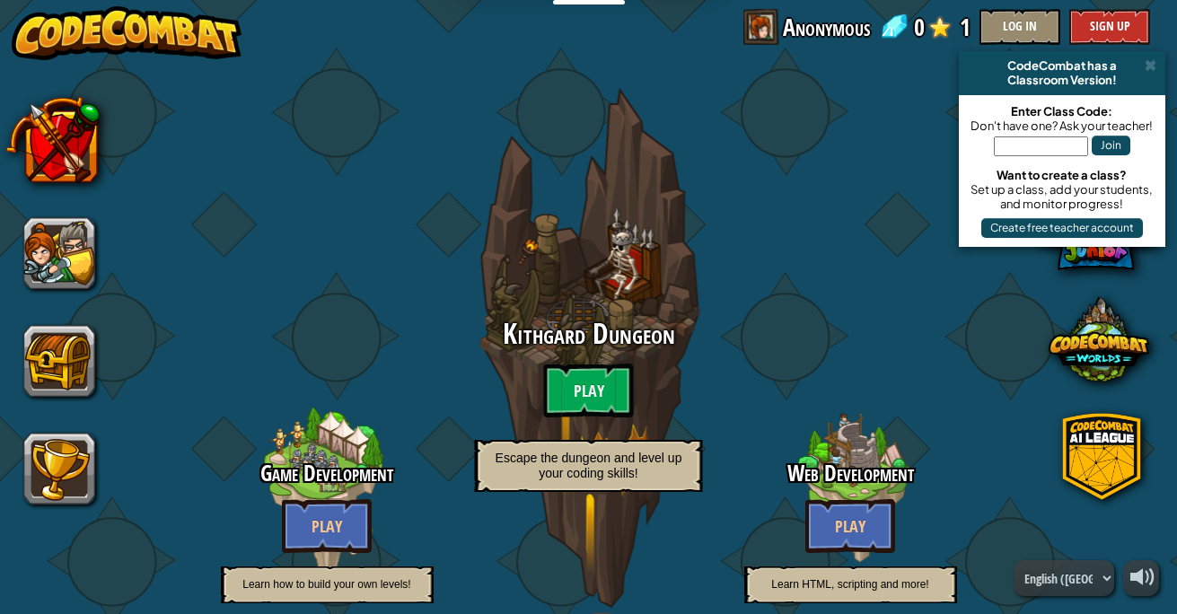
click at [434, 376] on div "Game Development Play Learn how to build your own levels!" at bounding box center [327, 489] width 285 height 285
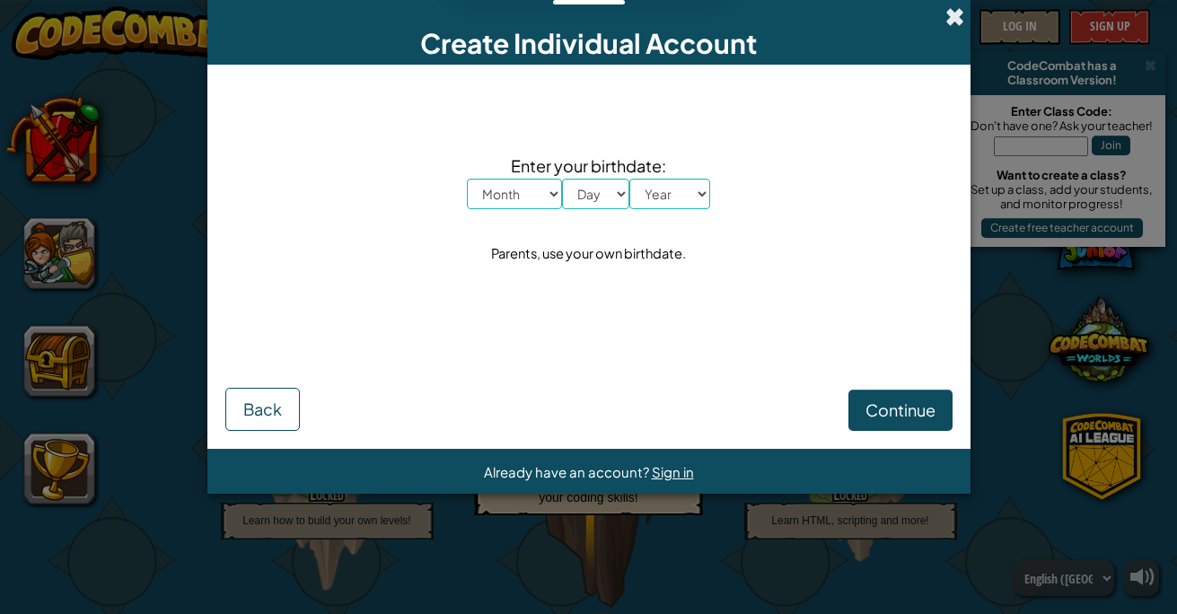
click at [944, 16] on div "Create Individual Account" at bounding box center [588, 32] width 763 height 65
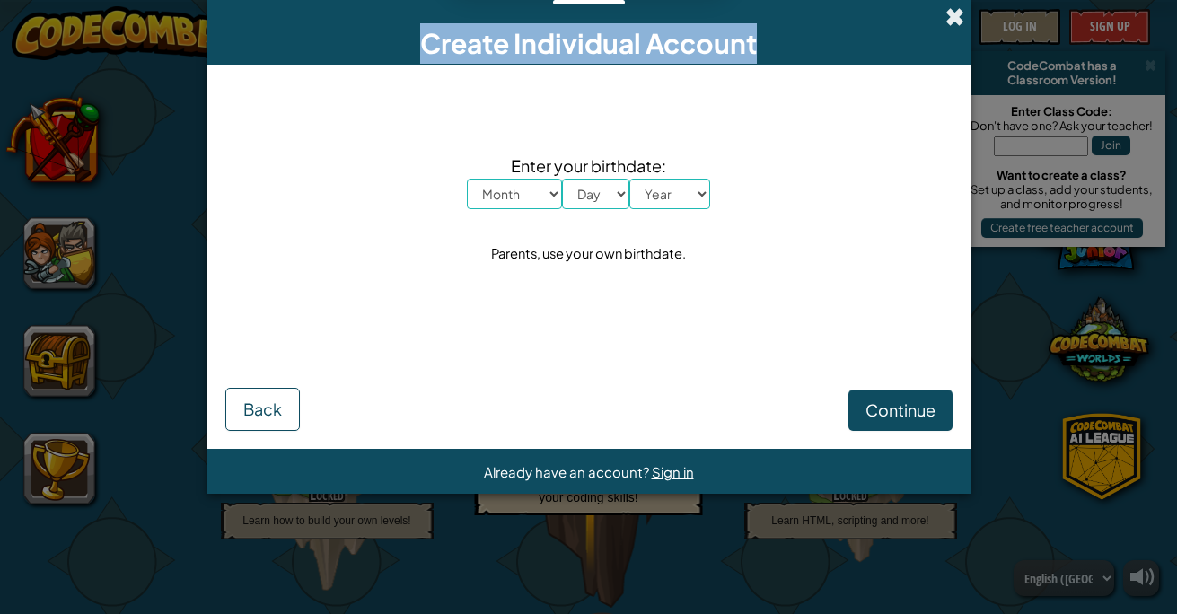
click at [945, 17] on span at bounding box center [954, 16] width 19 height 19
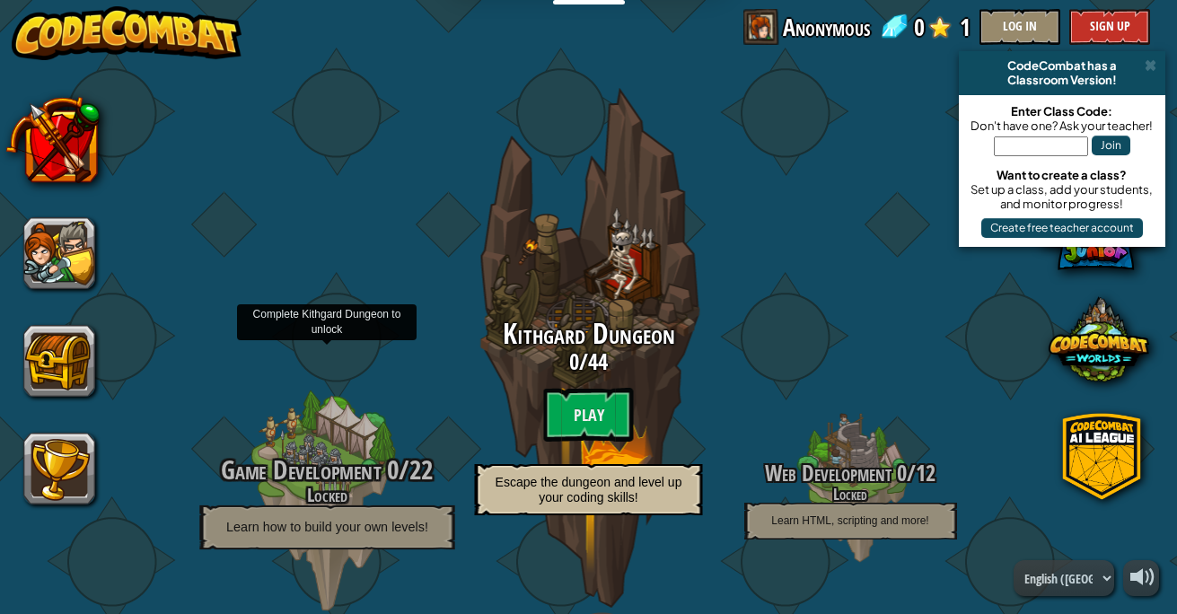
click at [310, 498] on h4 "Locked" at bounding box center [326, 495] width 341 height 21
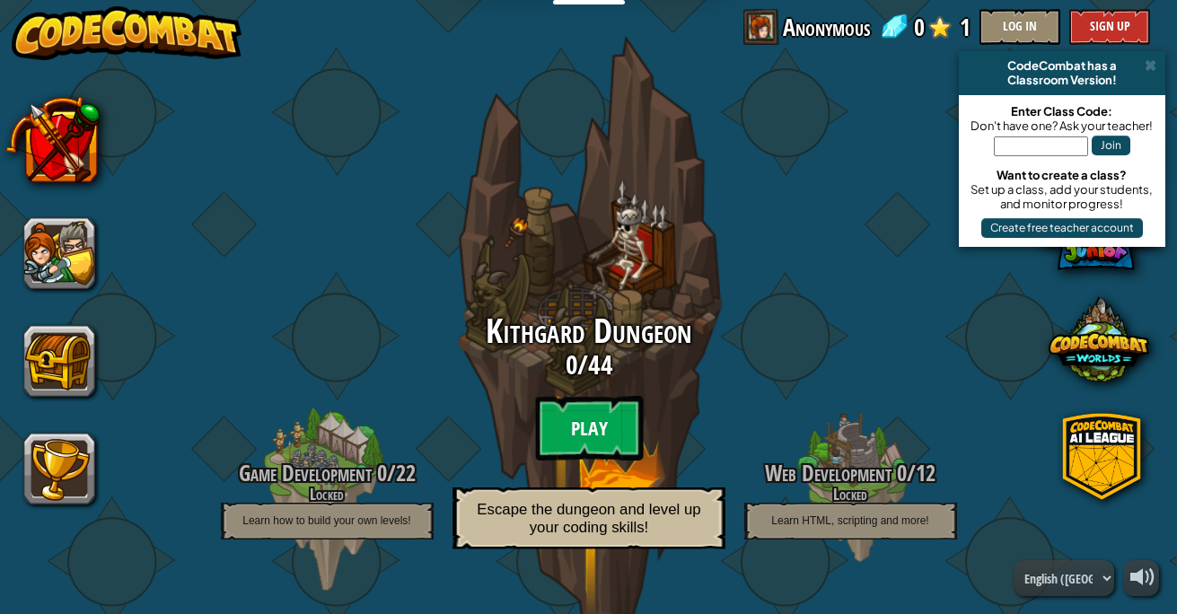
click at [564, 408] on btn "Play" at bounding box center [589, 428] width 108 height 65
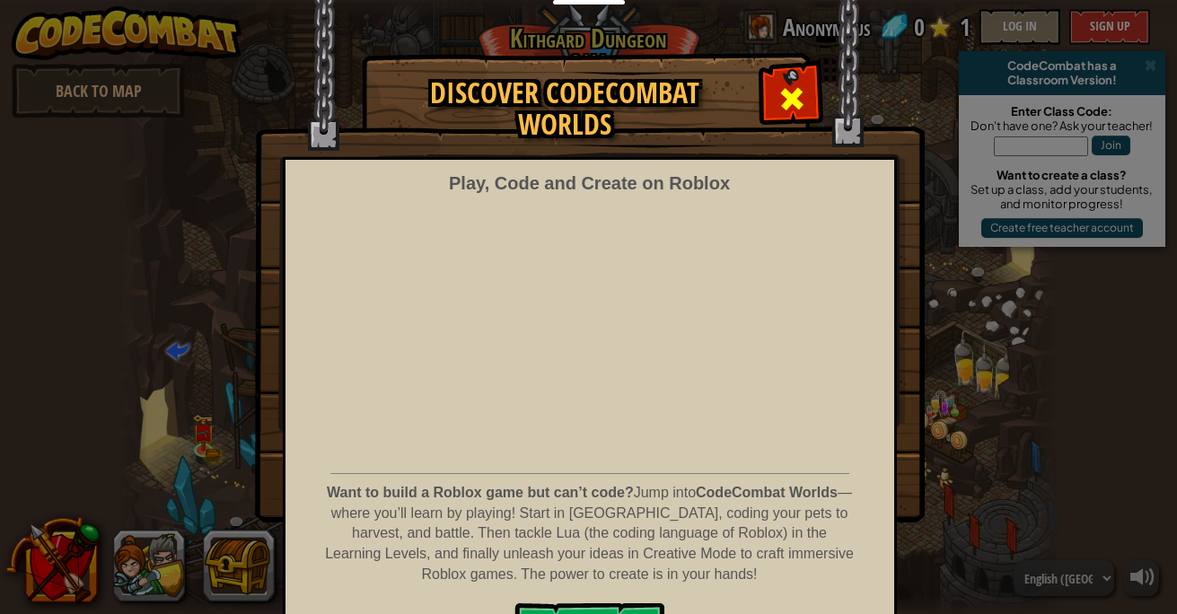
click at [777, 95] on span at bounding box center [791, 98] width 29 height 29
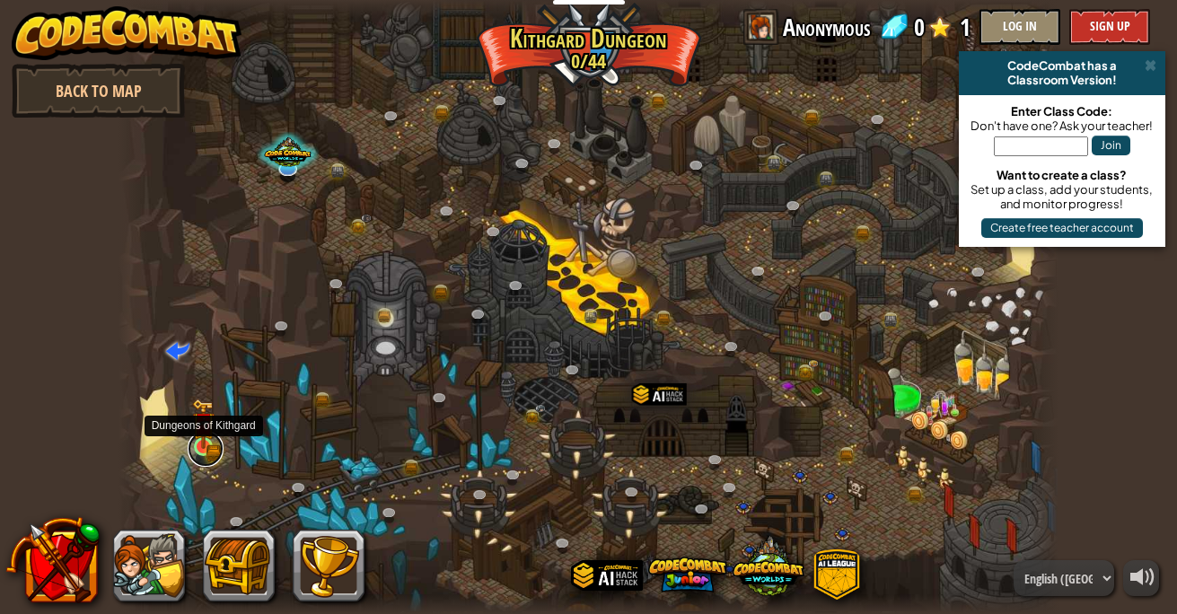
click at [216, 451] on link at bounding box center [206, 449] width 36 height 36
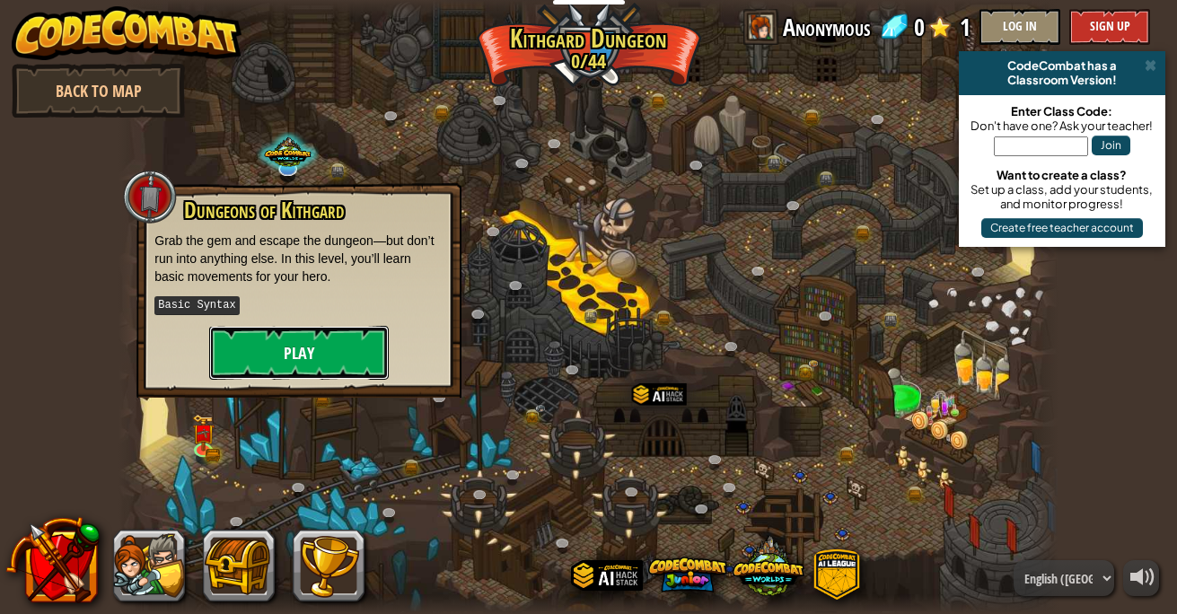
click at [301, 353] on button "Play" at bounding box center [299, 353] width 180 height 54
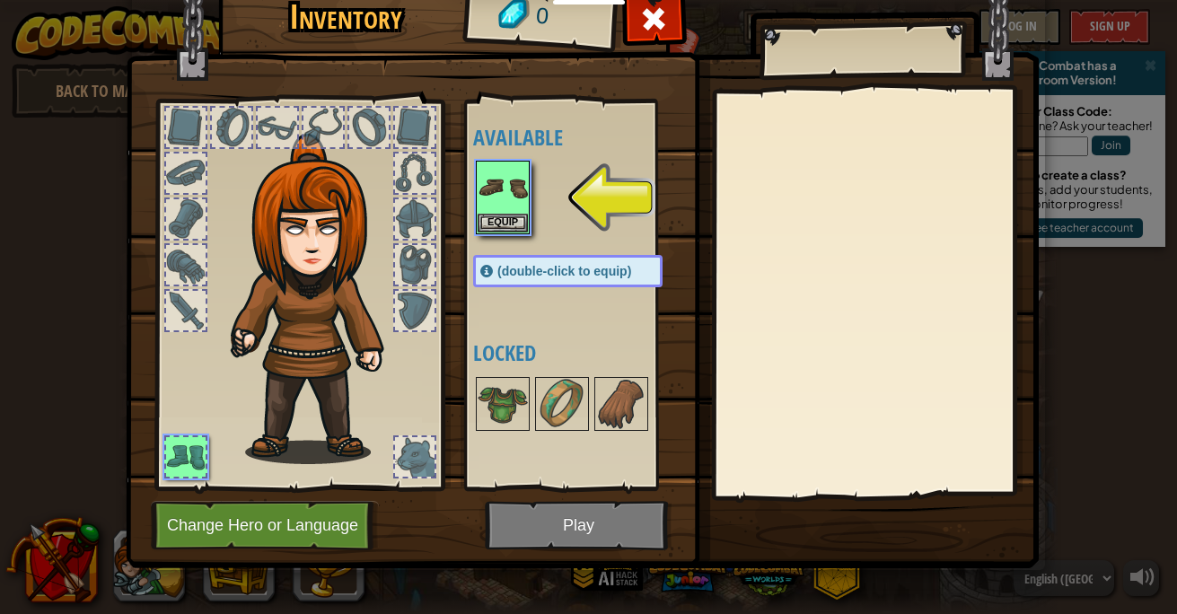
click at [182, 312] on div at bounding box center [186, 311] width 40 height 40
click at [176, 252] on div at bounding box center [186, 265] width 40 height 40
click at [502, 218] on button "Equip" at bounding box center [503, 222] width 50 height 19
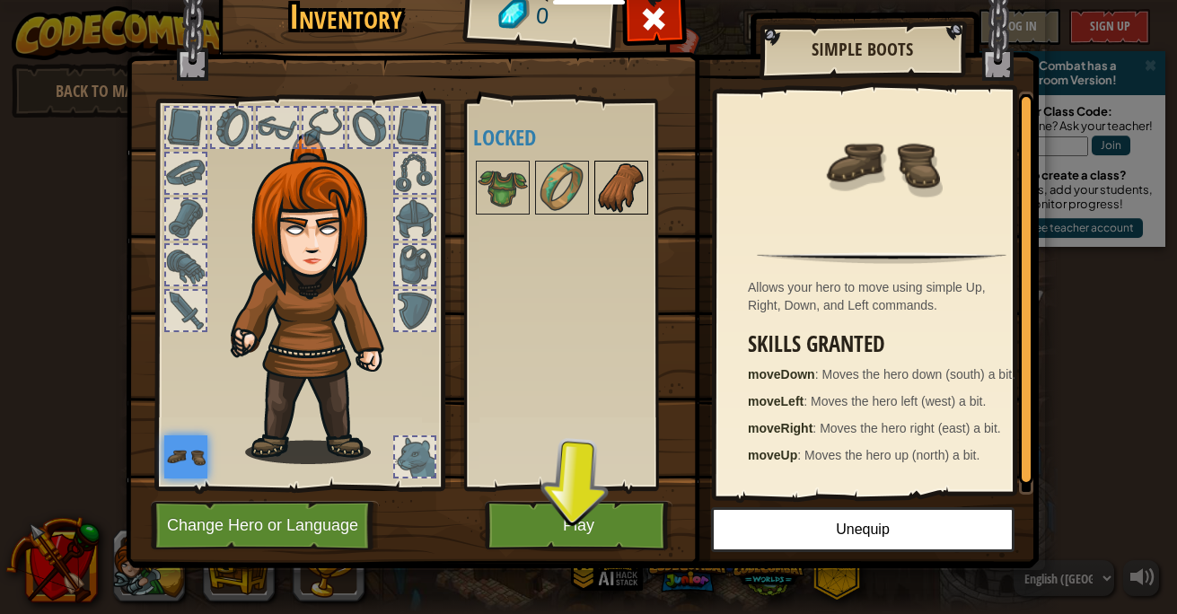
click at [605, 173] on img at bounding box center [621, 187] width 50 height 50
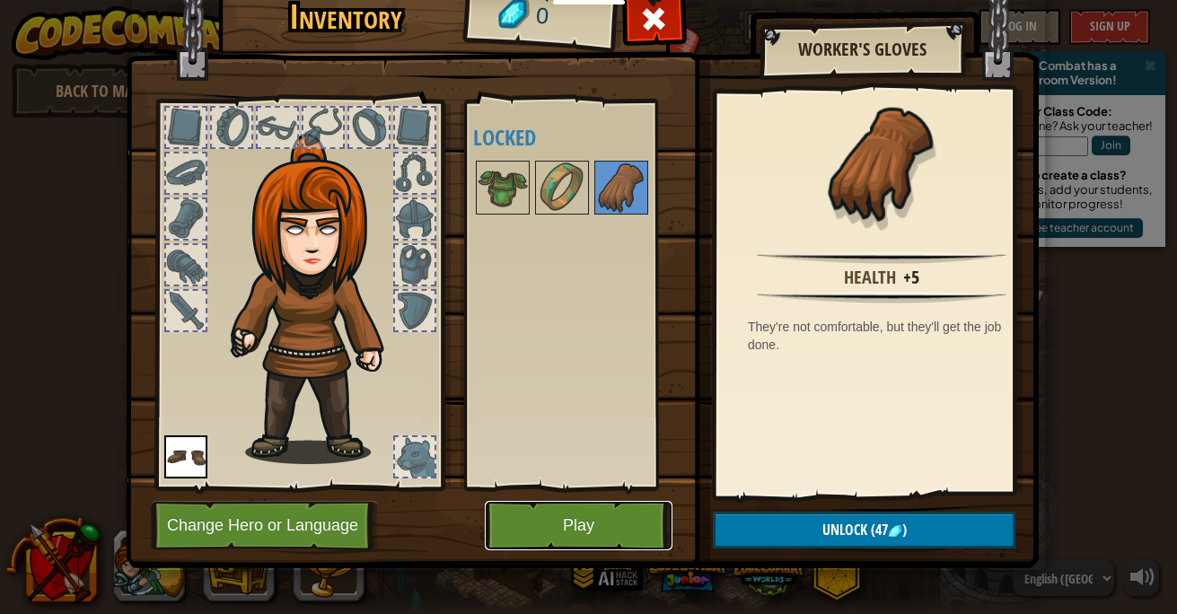
click at [578, 514] on button "Play" at bounding box center [579, 525] width 188 height 49
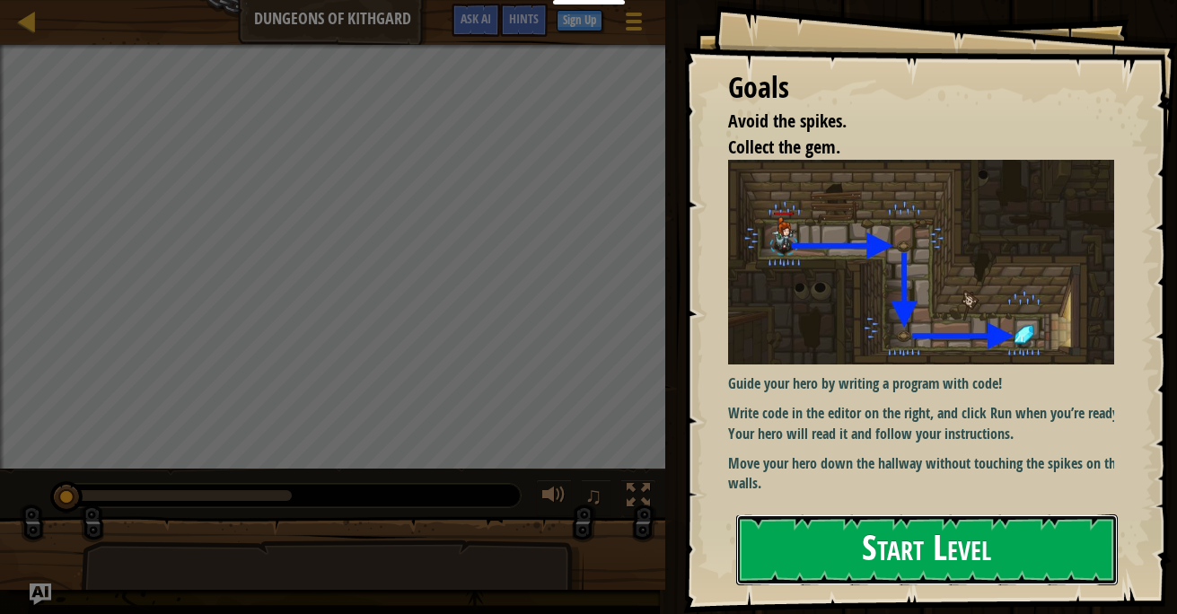
click at [983, 556] on button "Start Level" at bounding box center [927, 549] width 382 height 71
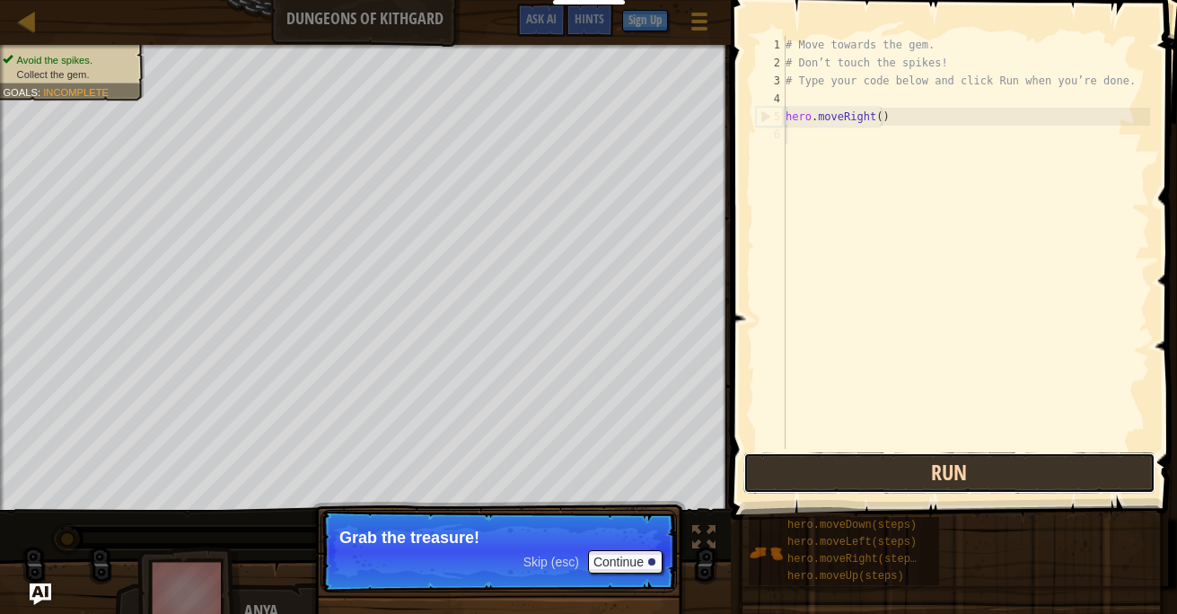
click at [888, 460] on button "Run" at bounding box center [949, 472] width 412 height 41
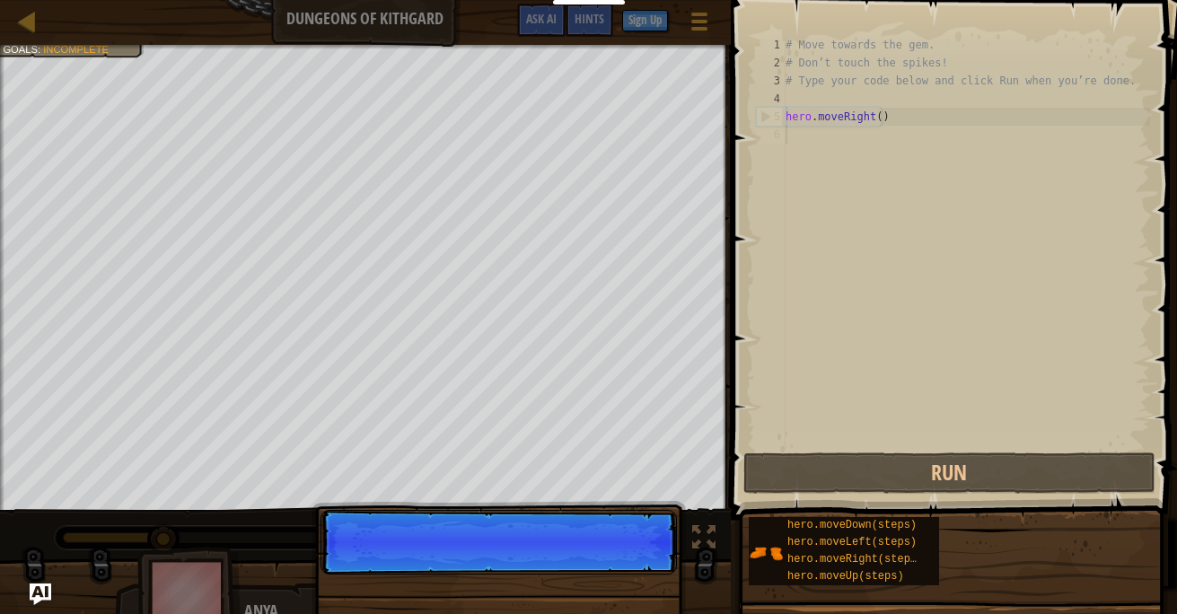
scroll to position [8, 0]
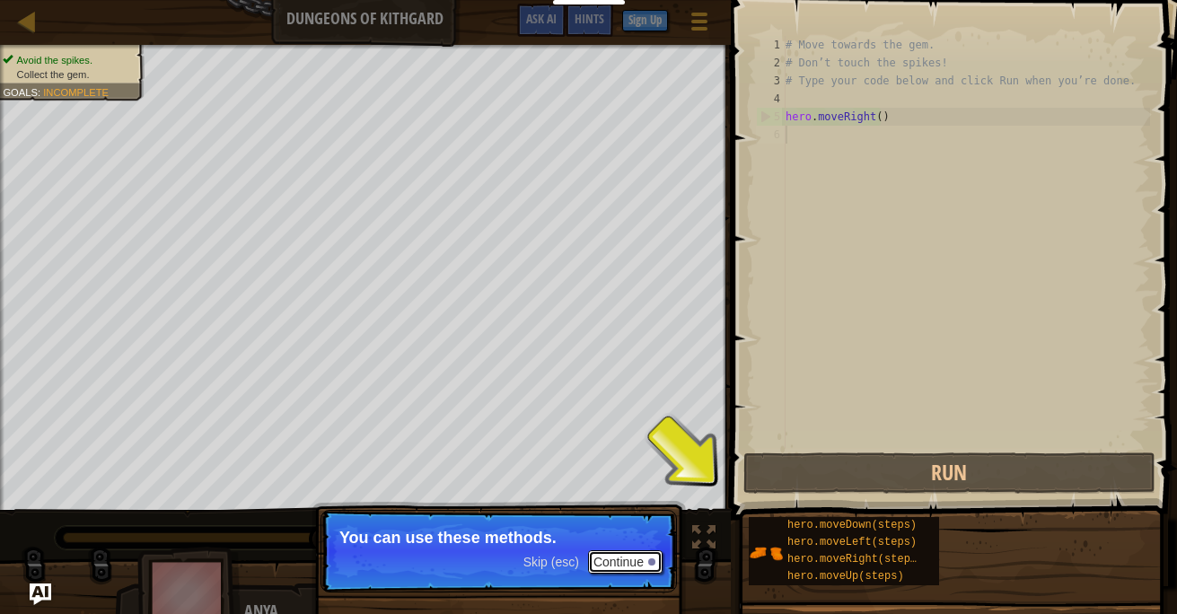
click at [633, 550] on button "Continue" at bounding box center [625, 561] width 75 height 23
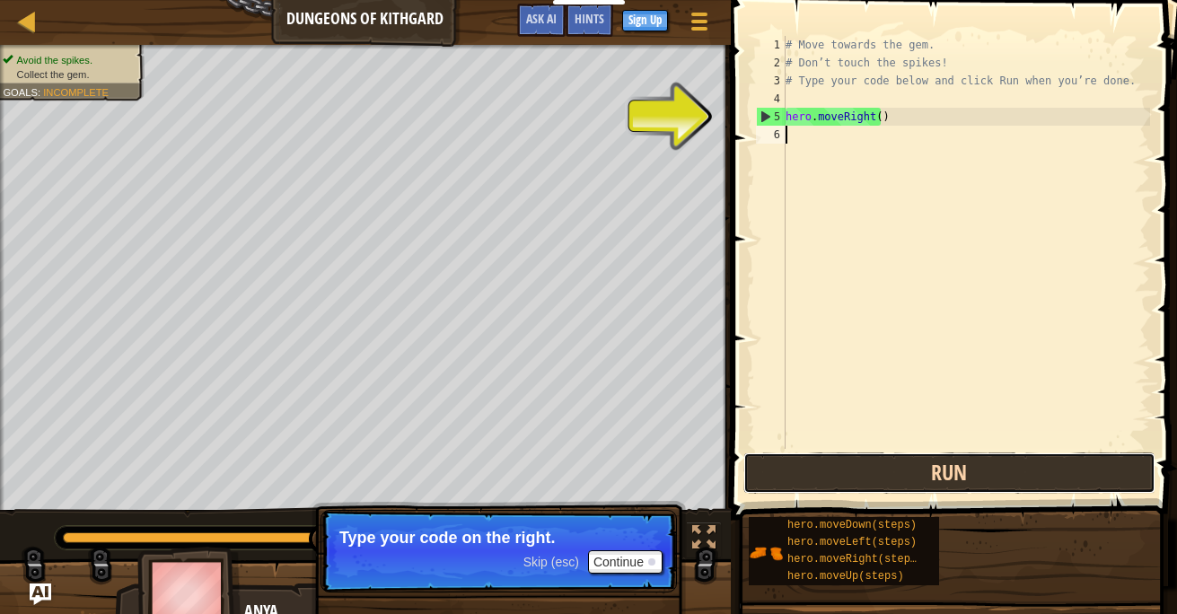
click at [921, 477] on button "Run" at bounding box center [949, 472] width 412 height 41
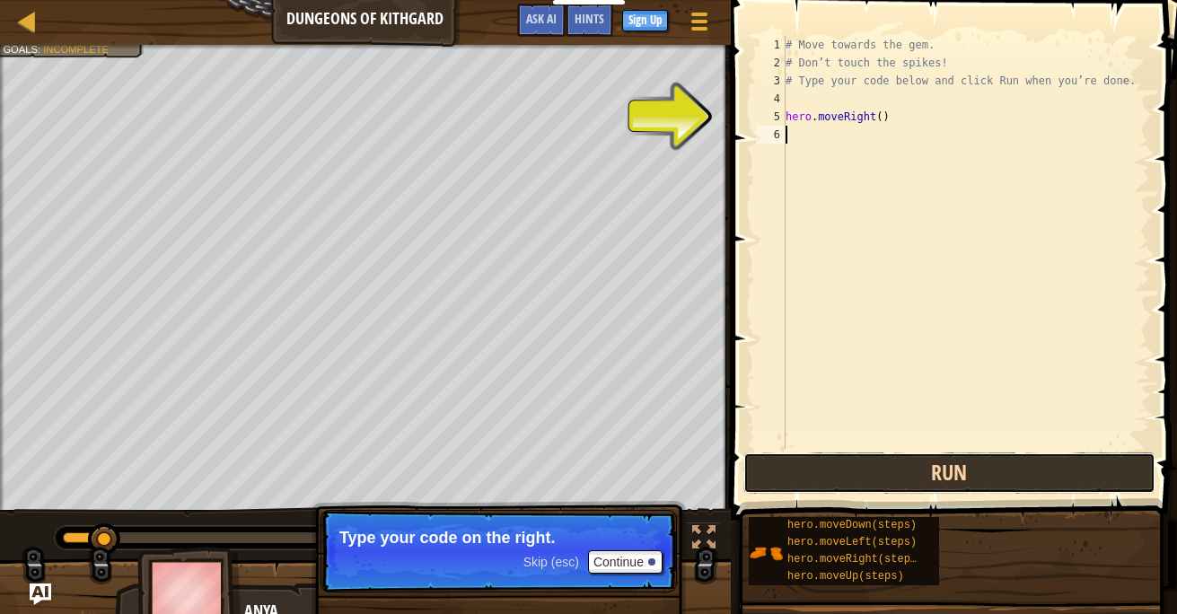
click at [911, 475] on button "Run" at bounding box center [949, 472] width 412 height 41
click at [899, 460] on button "Run" at bounding box center [949, 472] width 412 height 41
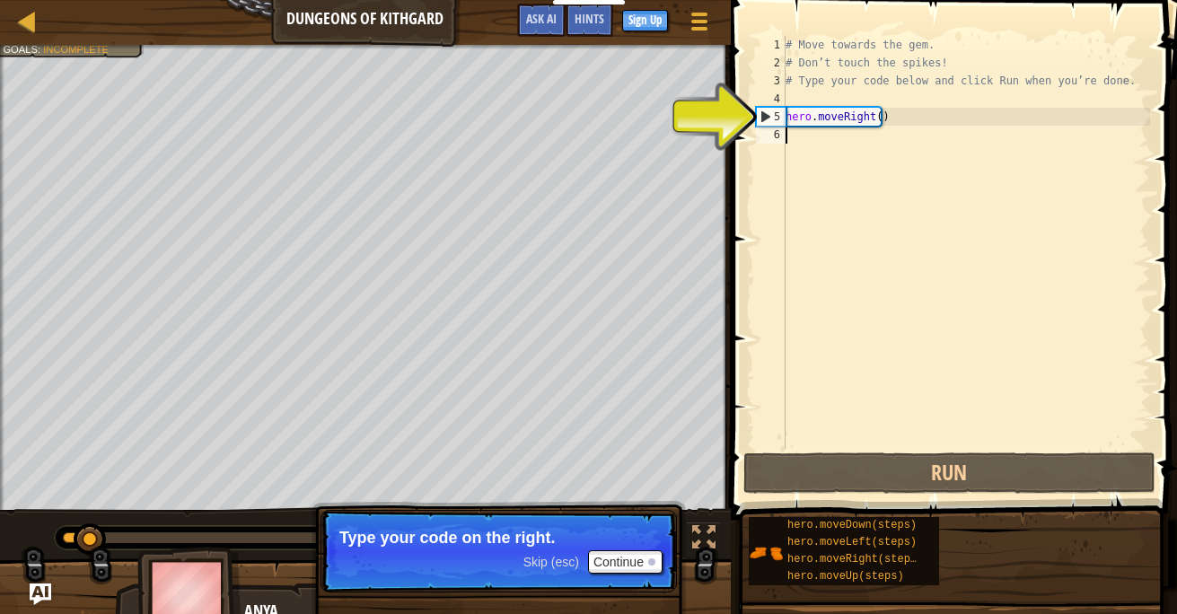
click at [889, 443] on div "# Move towards the gem. # Don’t touch the spikes! # Type your code below and cl…" at bounding box center [966, 260] width 368 height 449
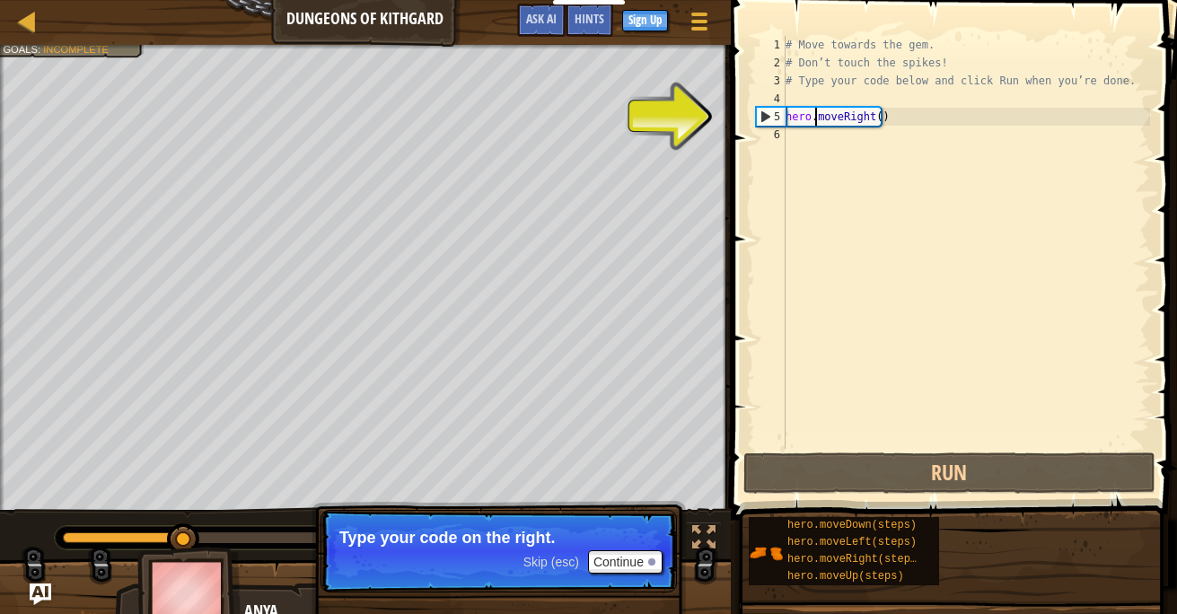
click at [813, 115] on div "# Move towards the gem. # Don’t touch the spikes! # Type your code below and cl…" at bounding box center [966, 260] width 368 height 449
click at [811, 116] on div "# Move towards the gem. # Don’t touch the spikes! # Type your code below and cl…" at bounding box center [966, 260] width 368 height 449
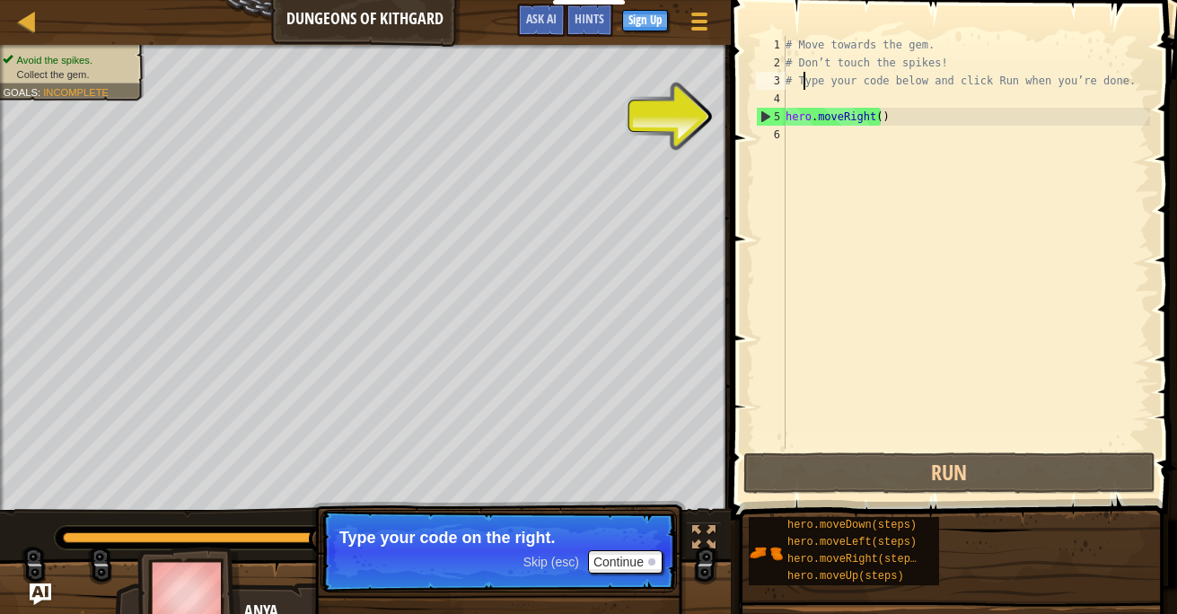
click at [804, 85] on div "# Move towards the gem. # Don’t touch the spikes! # Type your code below and cl…" at bounding box center [966, 260] width 368 height 449
type textarea "# Type your code below and click Run when you’re done."
click at [804, 85] on div "# Move towards the gem. # Don’t touch the spikes! # Type your code below and cl…" at bounding box center [966, 260] width 368 height 449
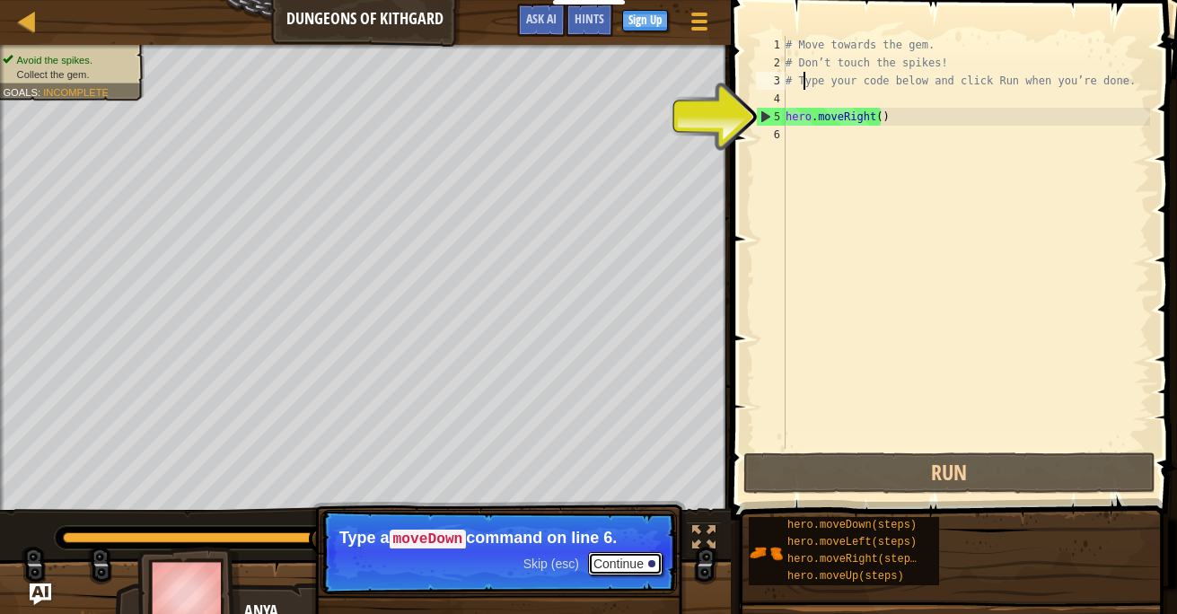
click at [611, 567] on button "Continue" at bounding box center [625, 563] width 75 height 23
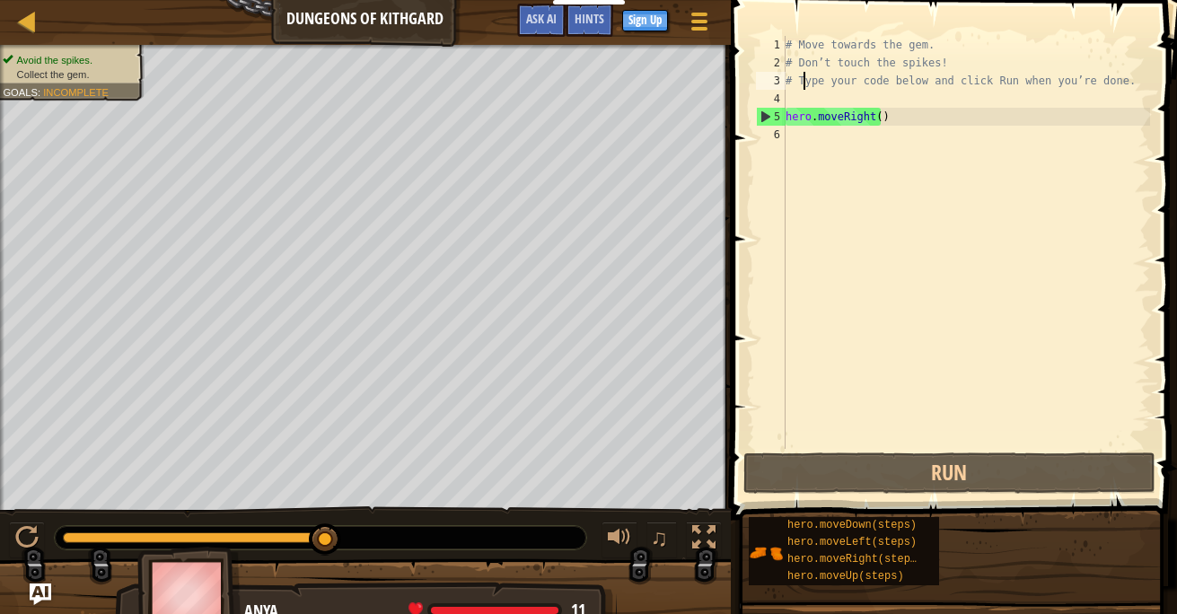
drag, startPoint x: 315, startPoint y: 544, endPoint x: 707, endPoint y: 644, distance: 403.9
click at [707, 0] on html "Educators Create Free Account School & District Solutions Teacher Toolkit Previ…" at bounding box center [588, 0] width 1177 height 0
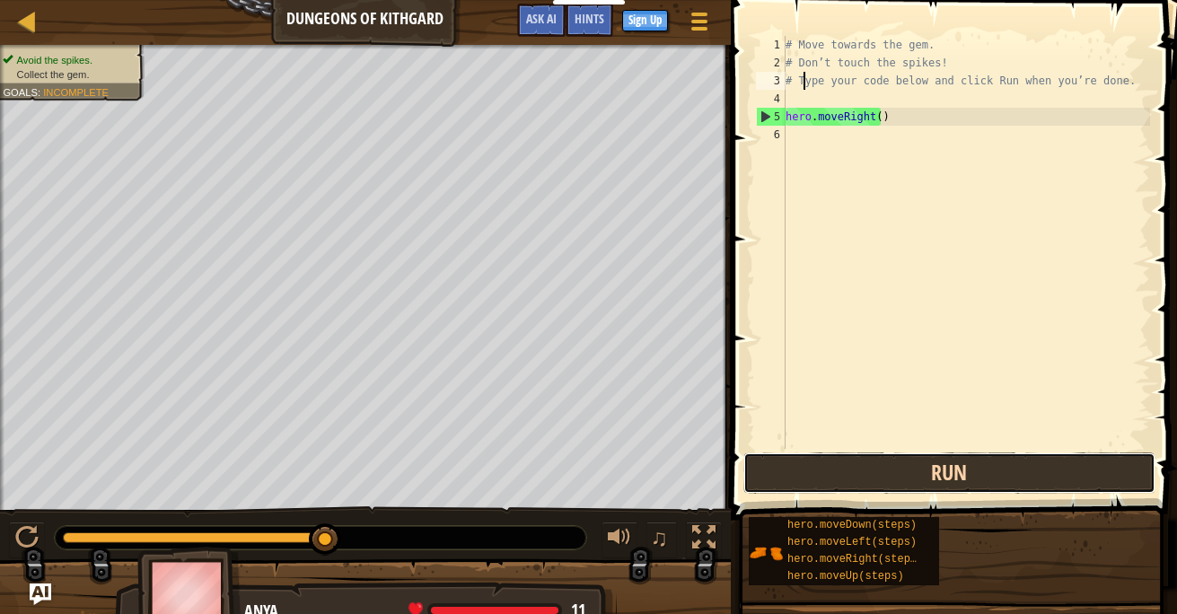
click at [914, 465] on button "Run" at bounding box center [949, 472] width 412 height 41
